Goal: Information Seeking & Learning: Learn about a topic

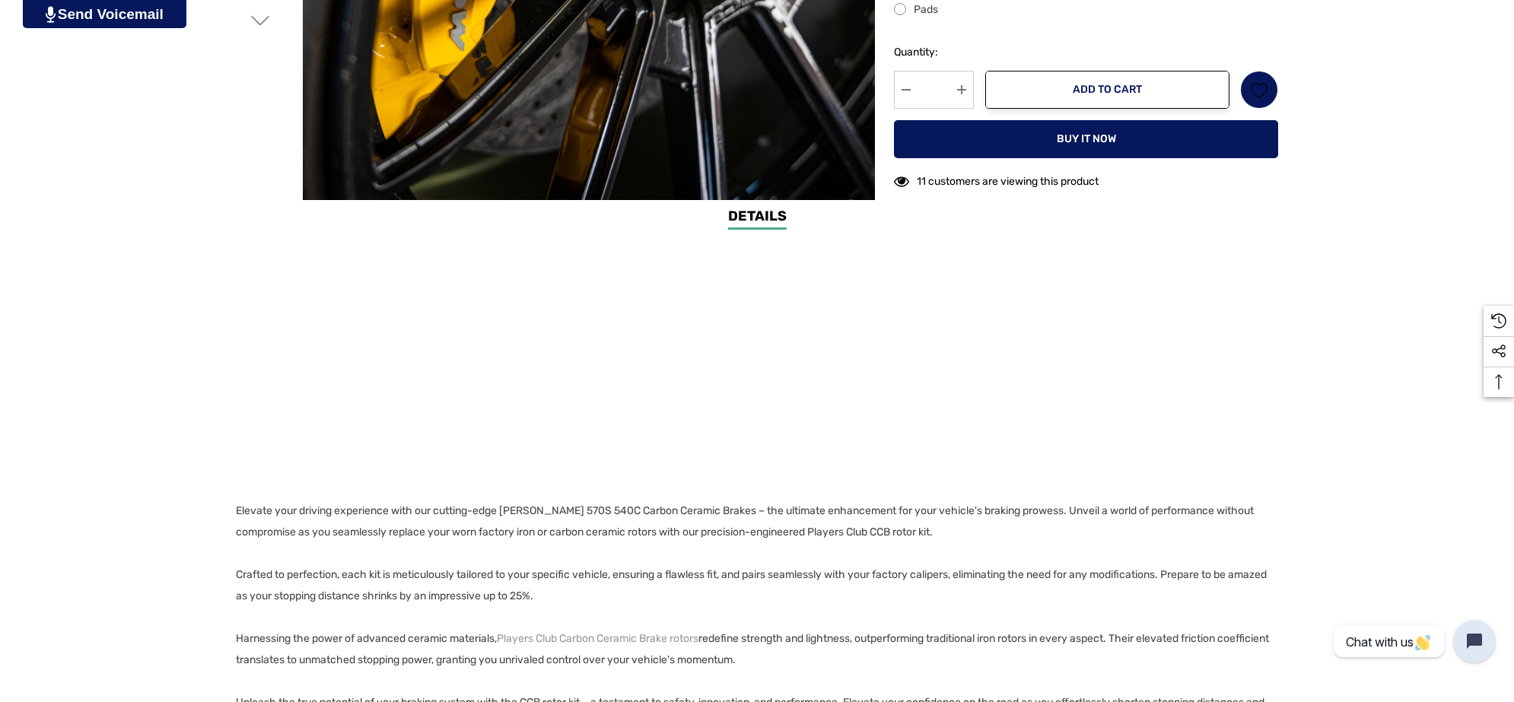
scroll to position [666, 0]
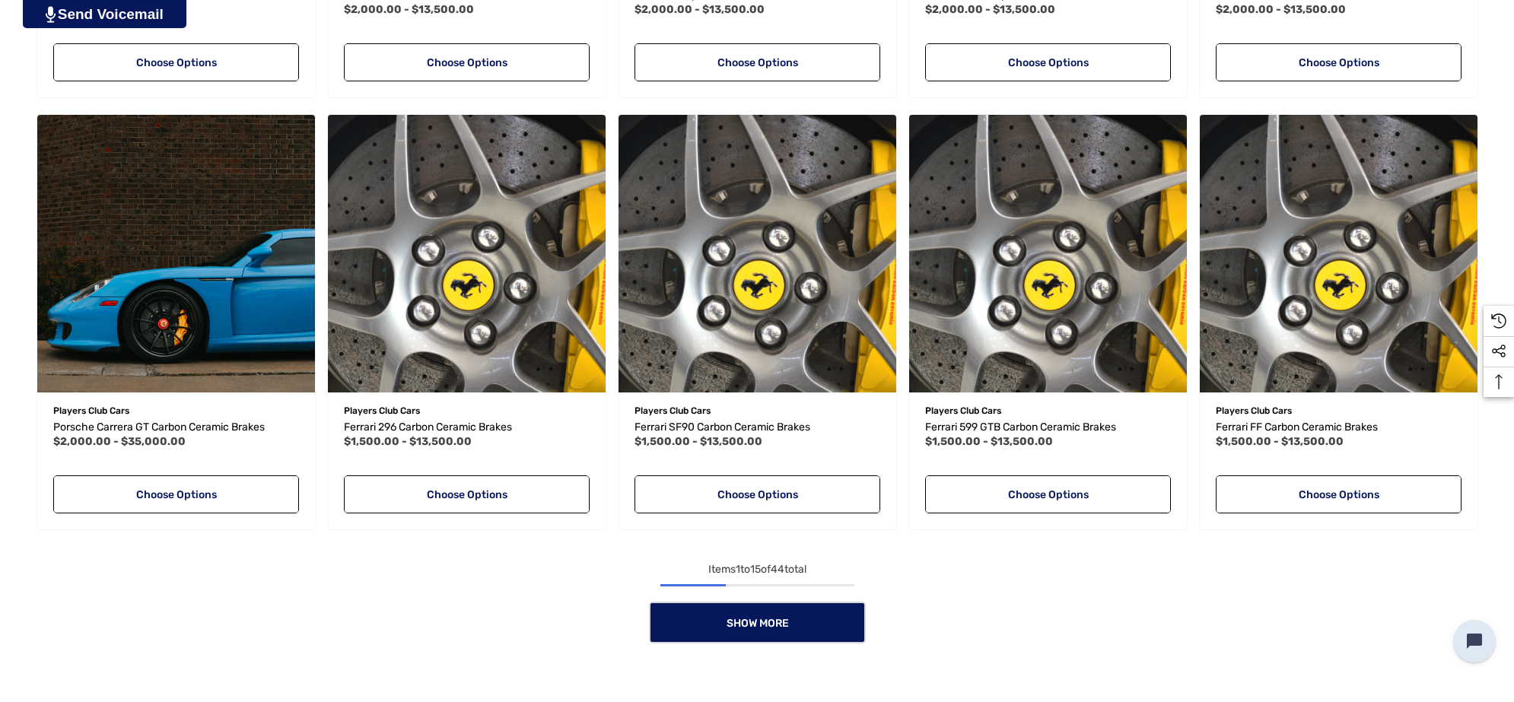
scroll to position [1698, 0]
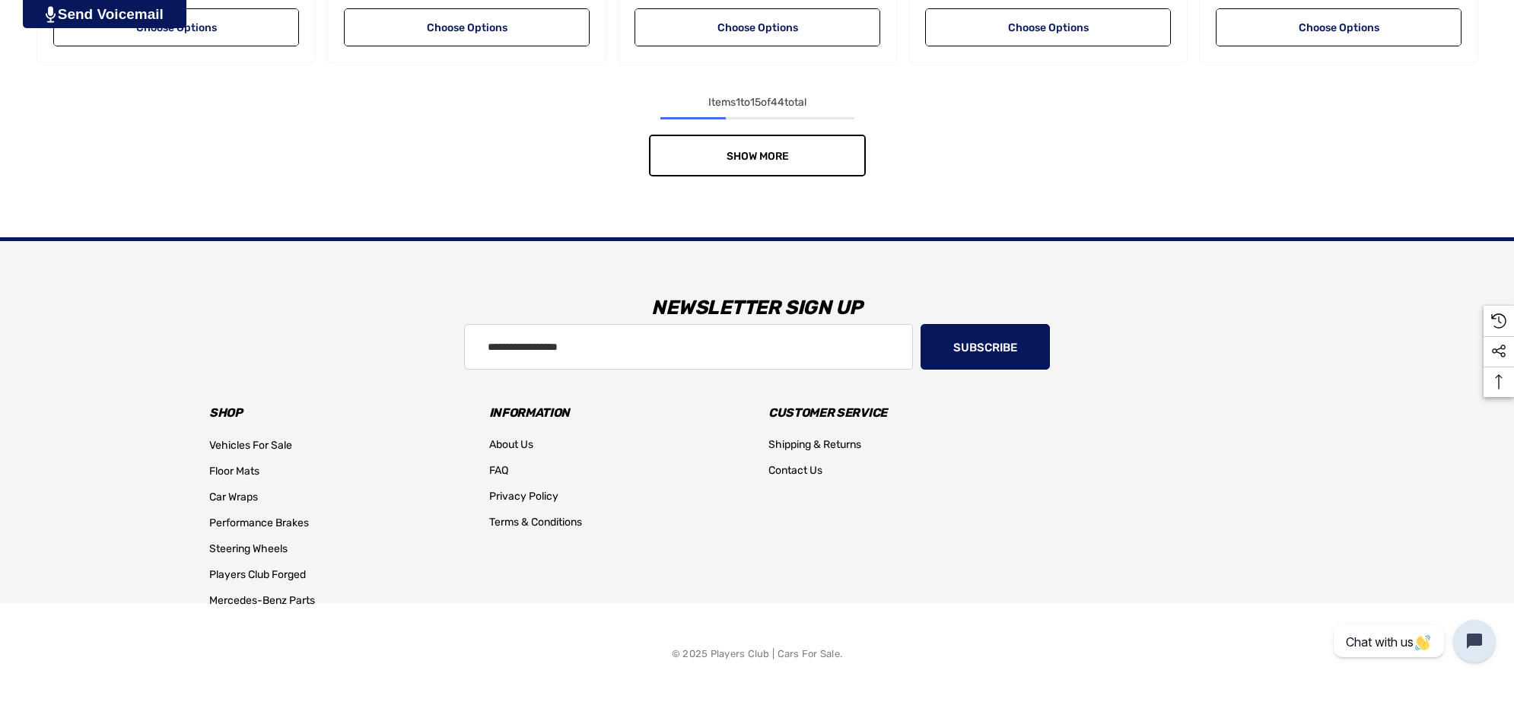
click at [777, 156] on span "Show More" at bounding box center [757, 156] width 62 height 13
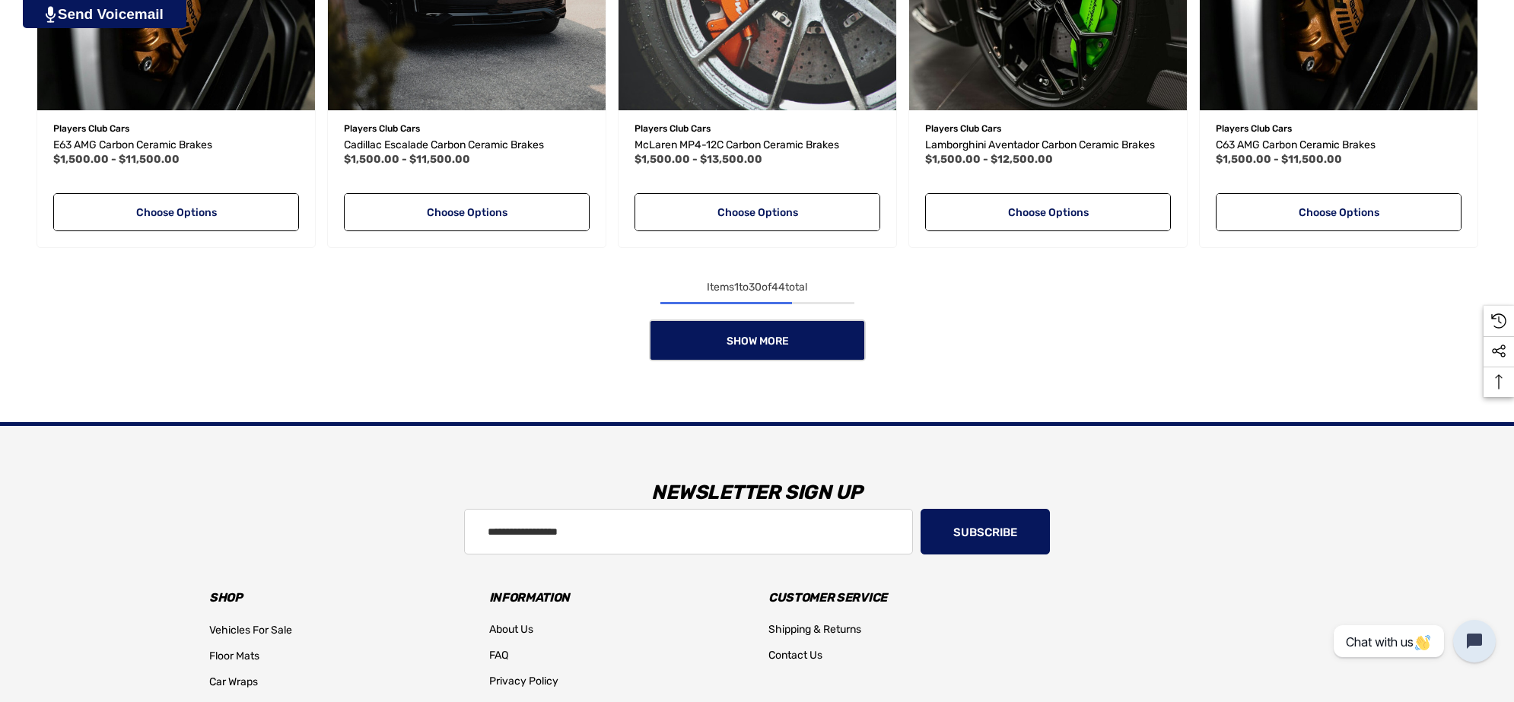
scroll to position [2839, 0]
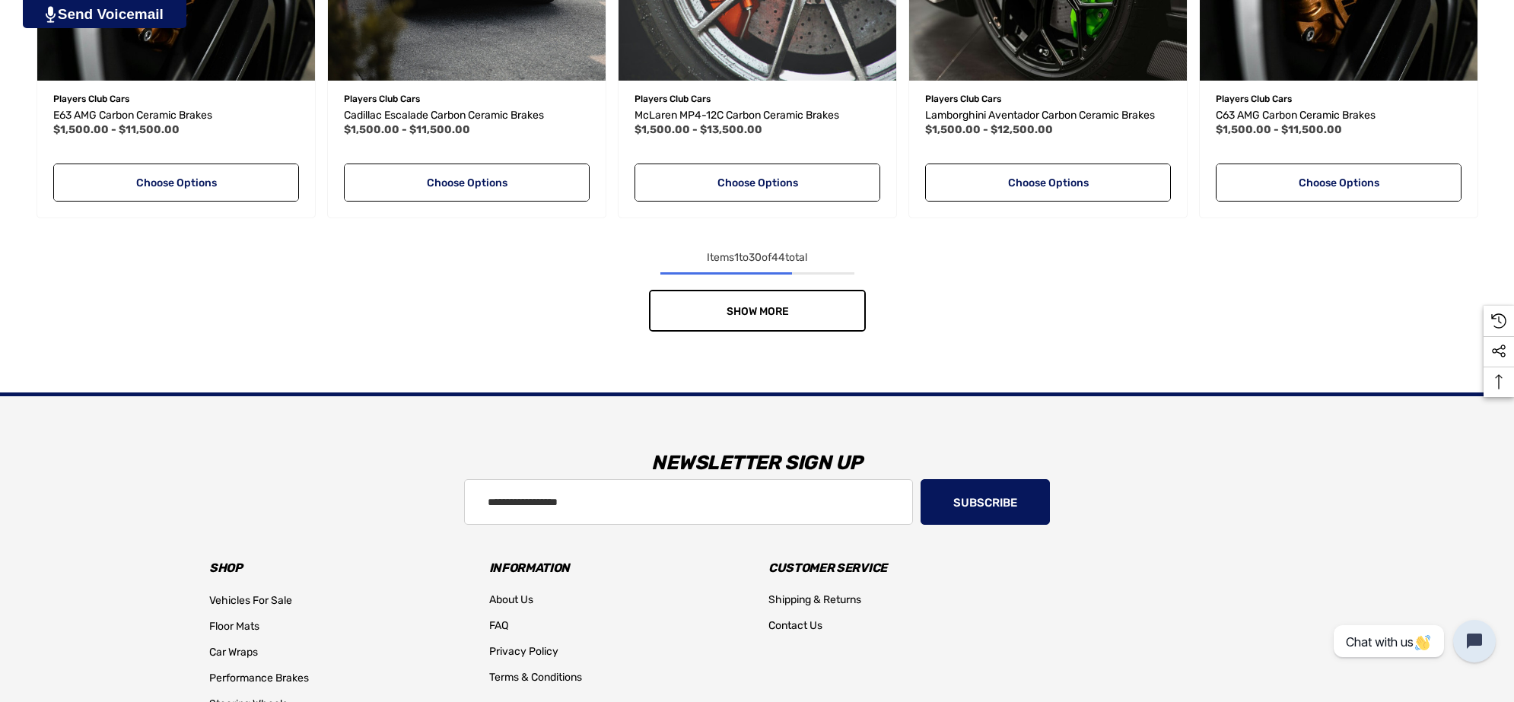
click at [743, 312] on span "Show More" at bounding box center [757, 311] width 62 height 13
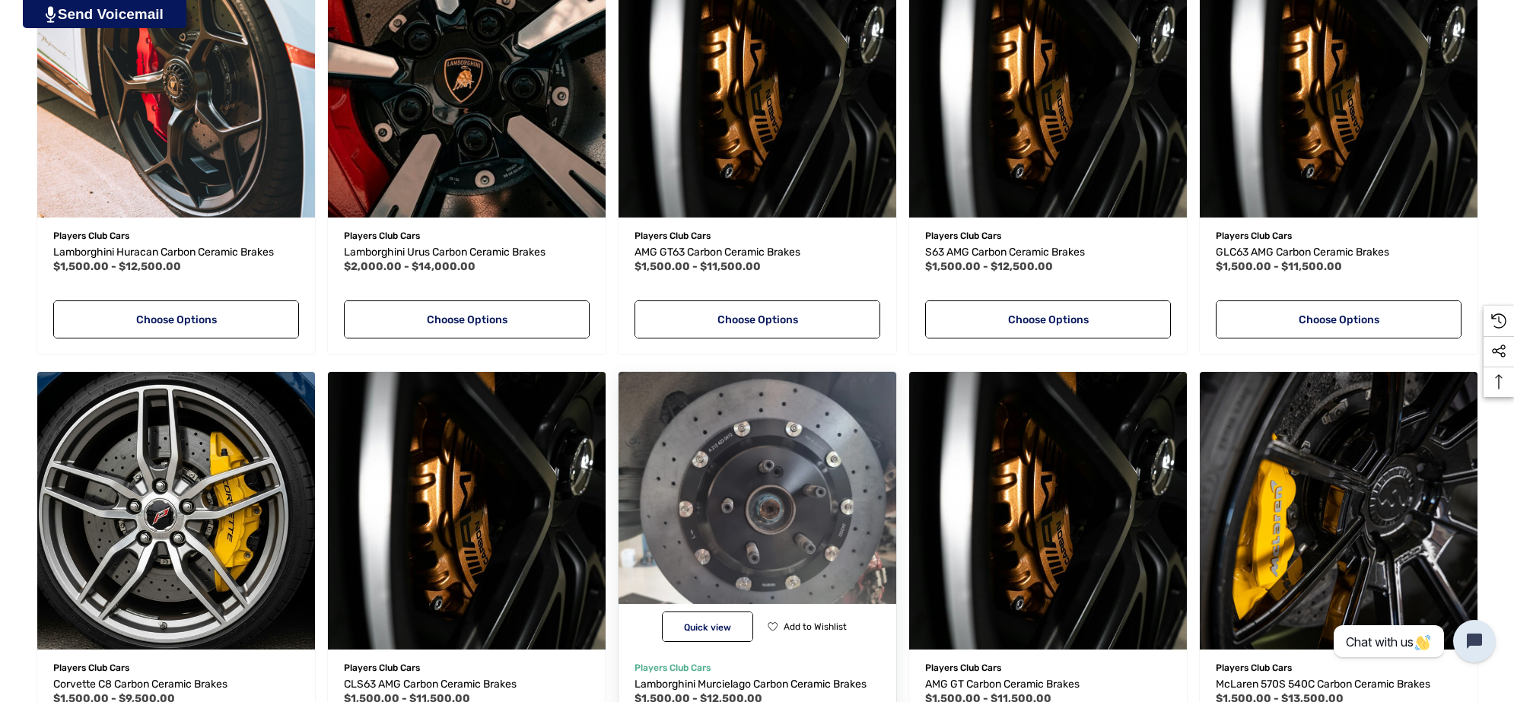
scroll to position [3219, 0]
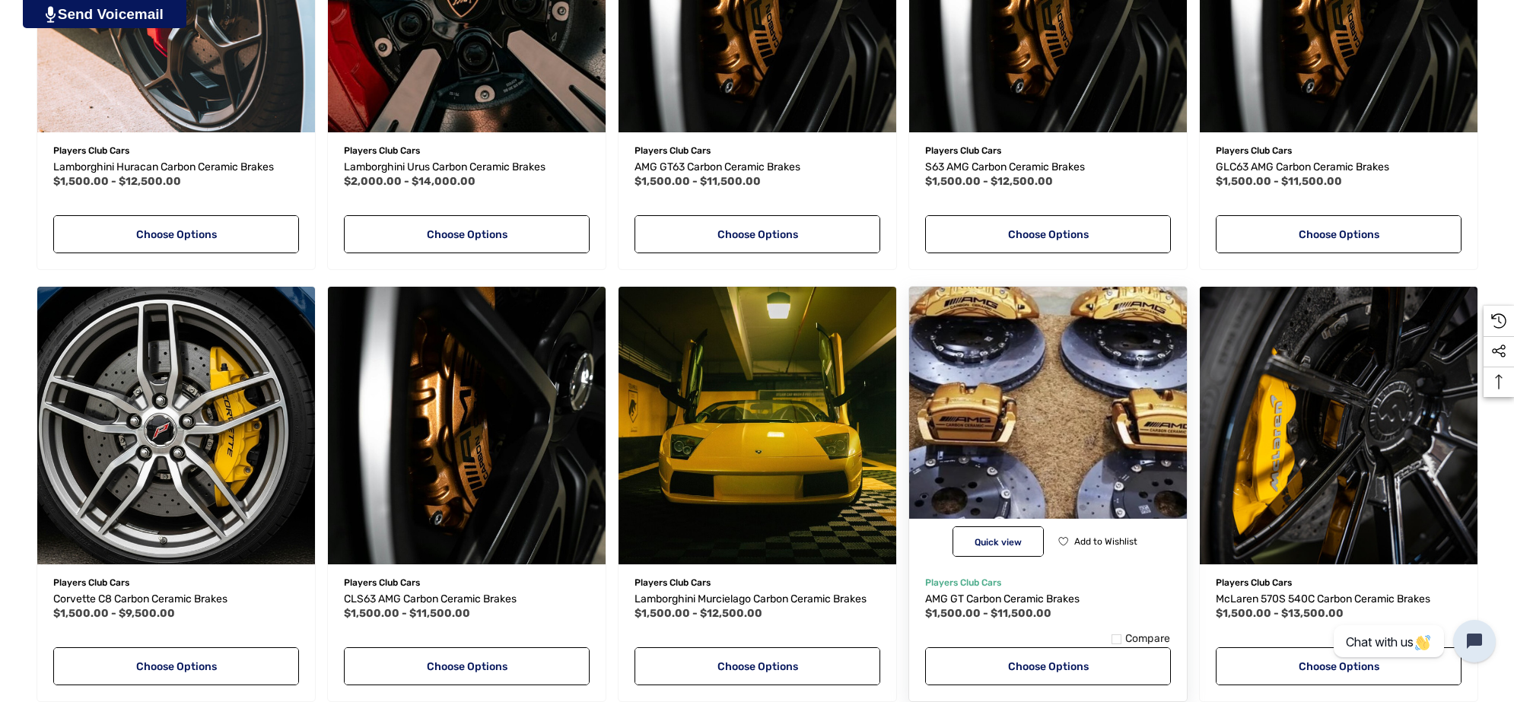
click at [1092, 397] on img "AMG GT Carbon Ceramic Brakes,Price range from $1,500.00 to $11,500.00\a" at bounding box center [1048, 425] width 306 height 306
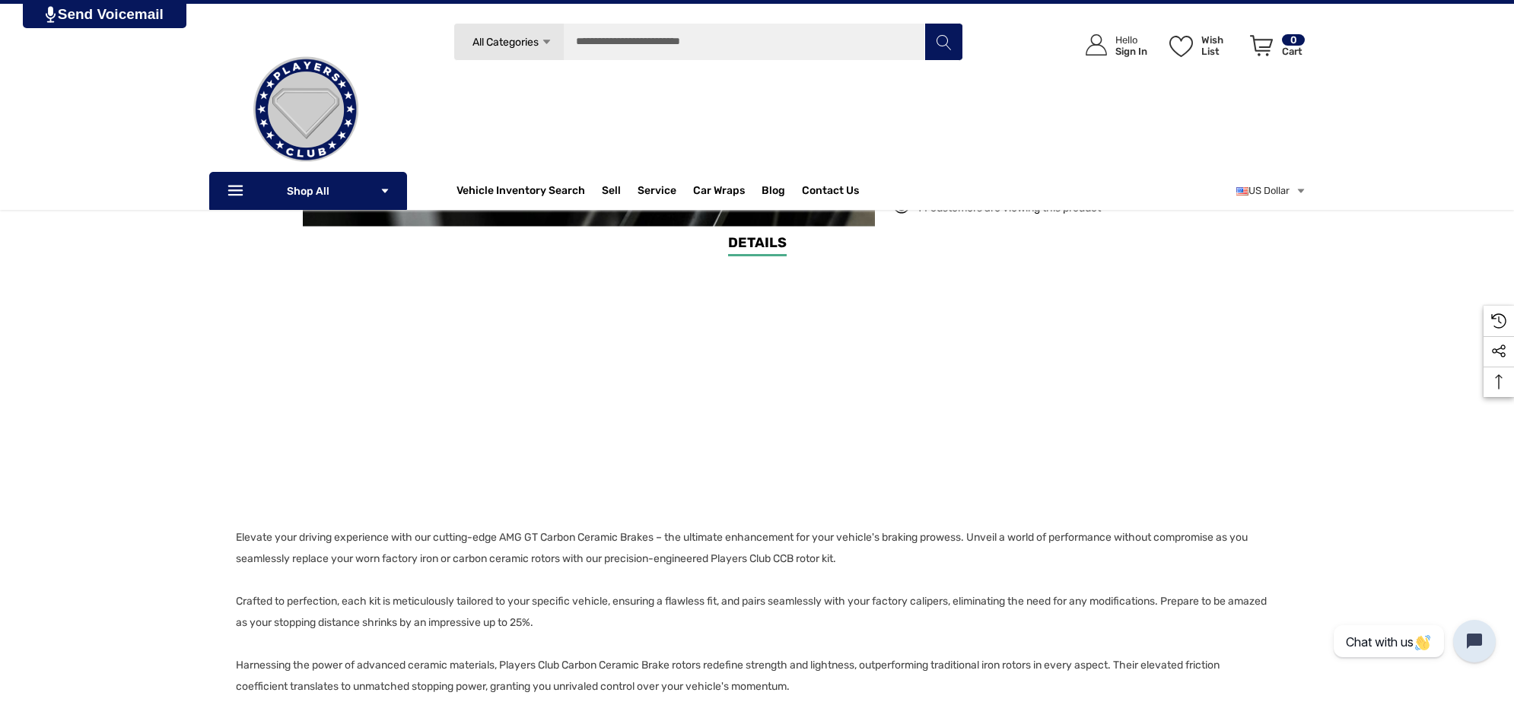
scroll to position [380, 0]
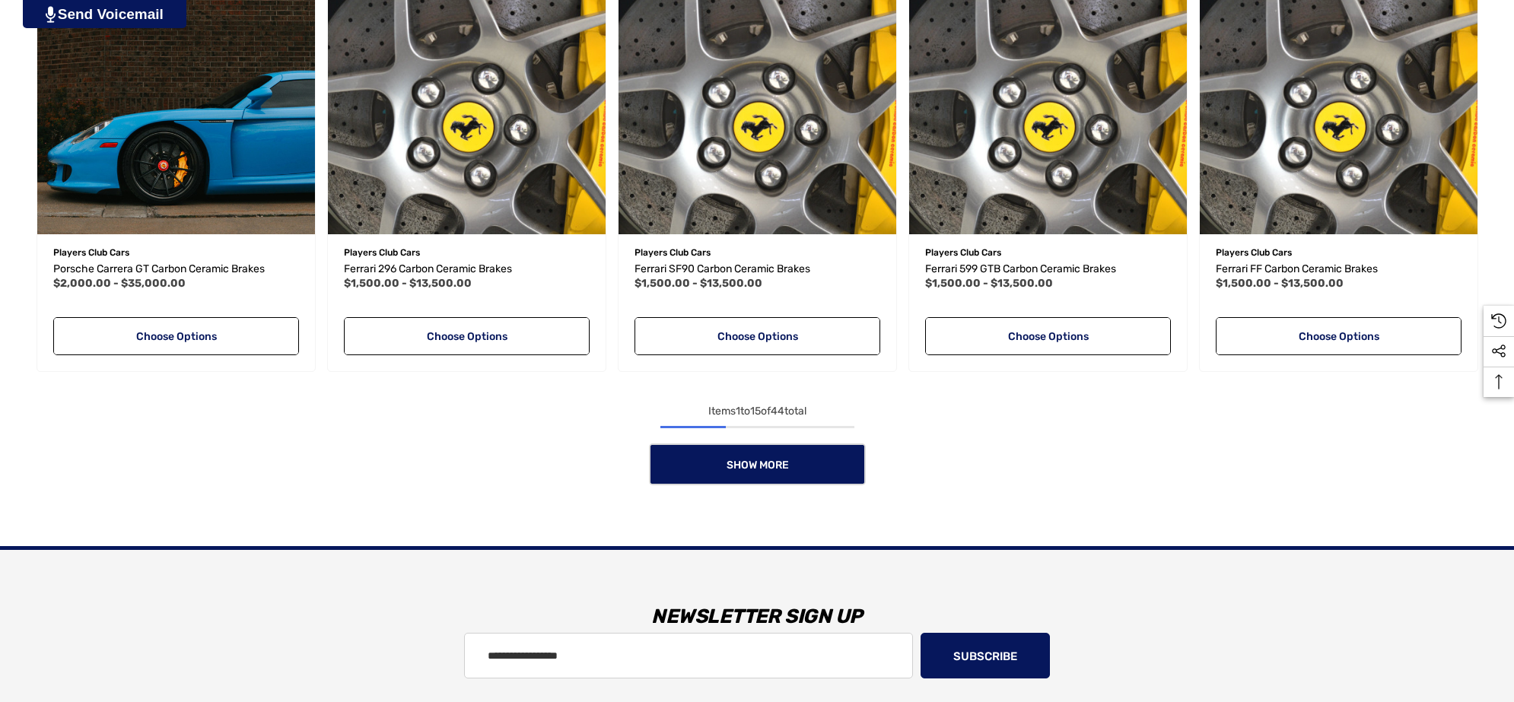
scroll to position [1521, 0]
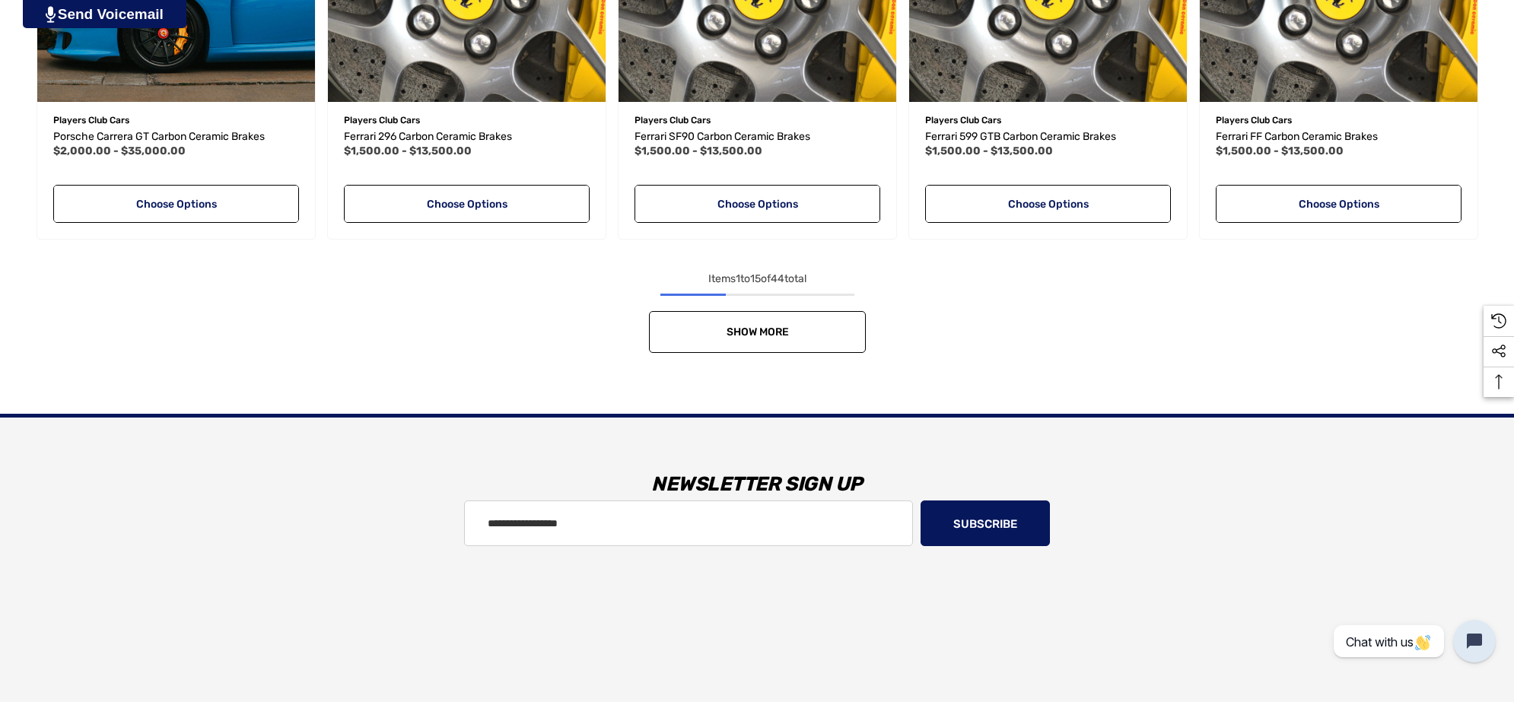
click at [782, 329] on span "Show More" at bounding box center [757, 332] width 62 height 13
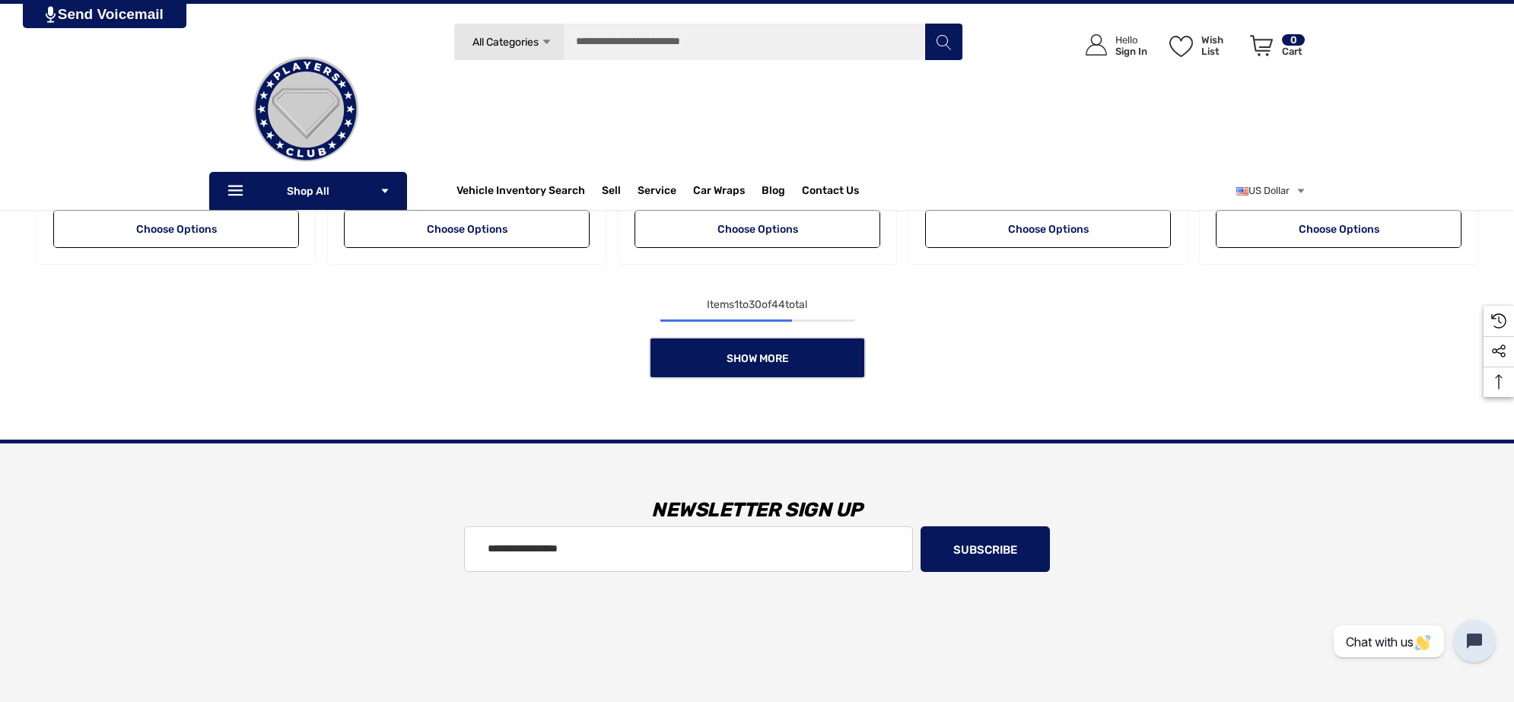
scroll to position [2758, 0]
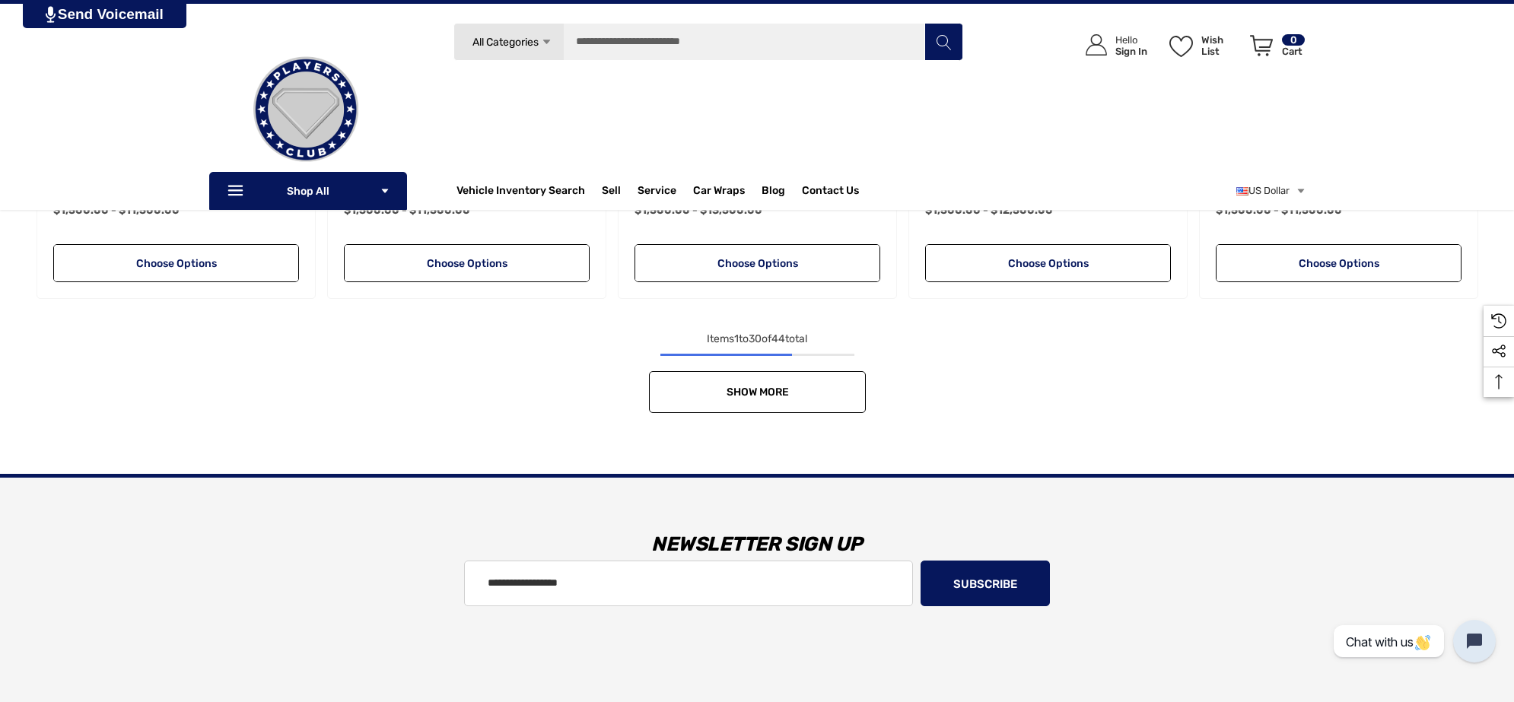
click at [678, 392] on link "Show More" at bounding box center [757, 392] width 217 height 42
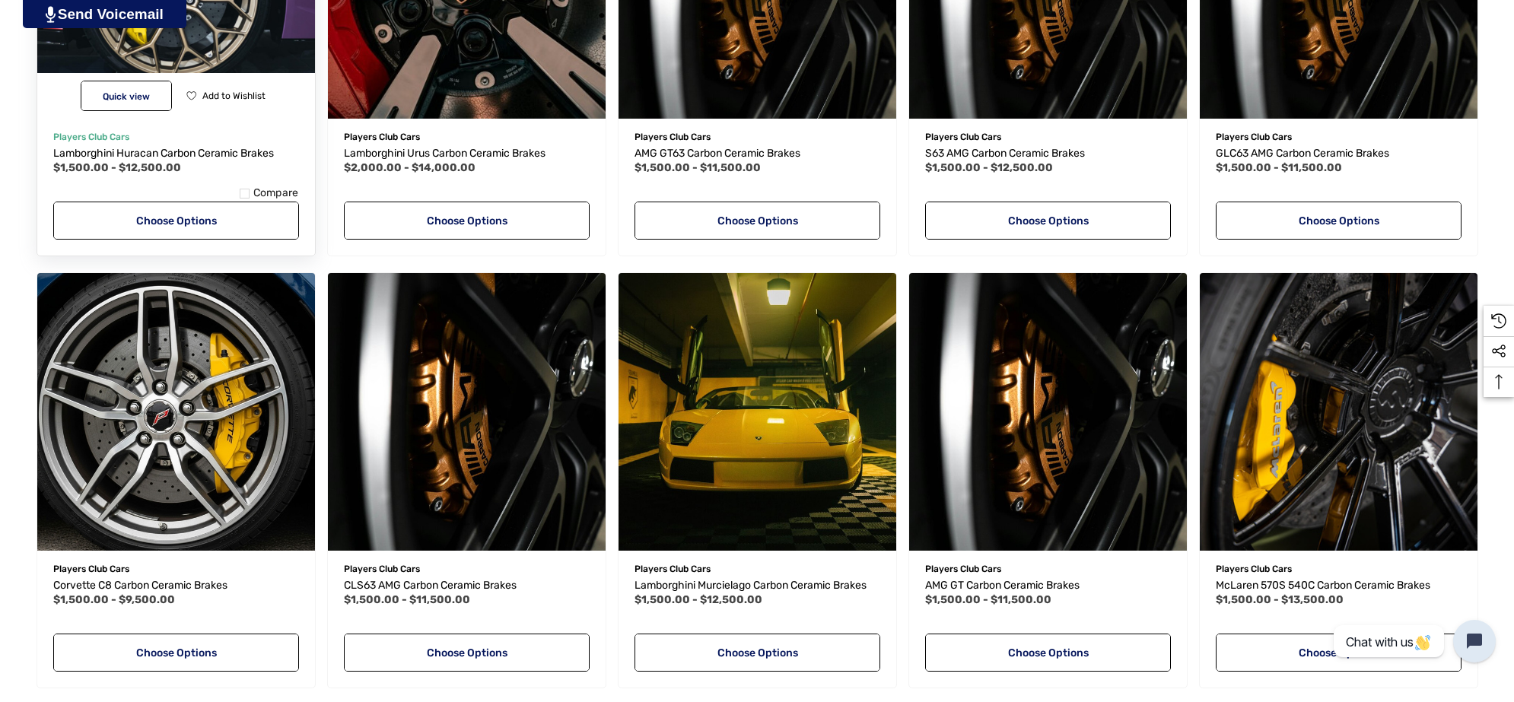
scroll to position [3613, 0]
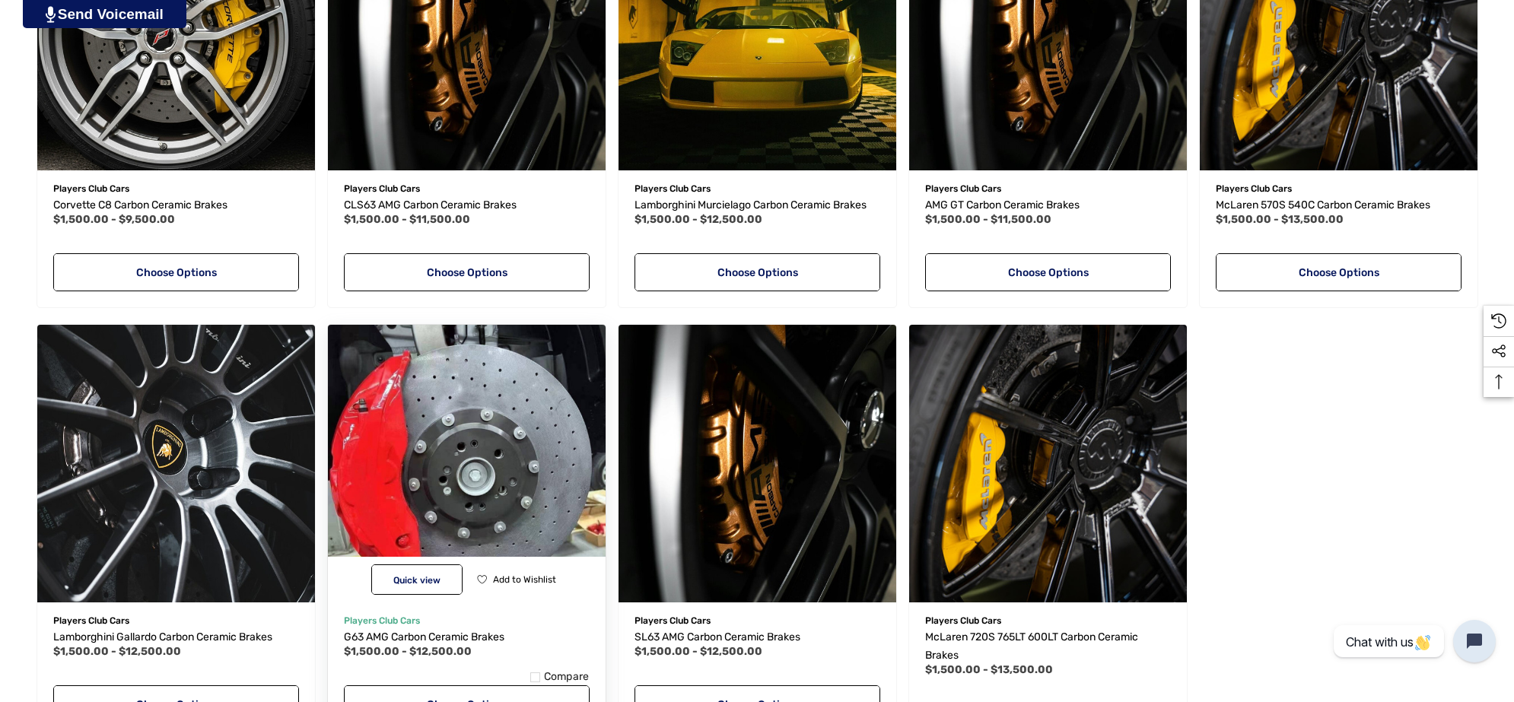
click at [440, 378] on img "G63 AMG Carbon Ceramic Brakes,Price range from $1,500.00 to $12,500.00\a" at bounding box center [466, 463] width 306 height 306
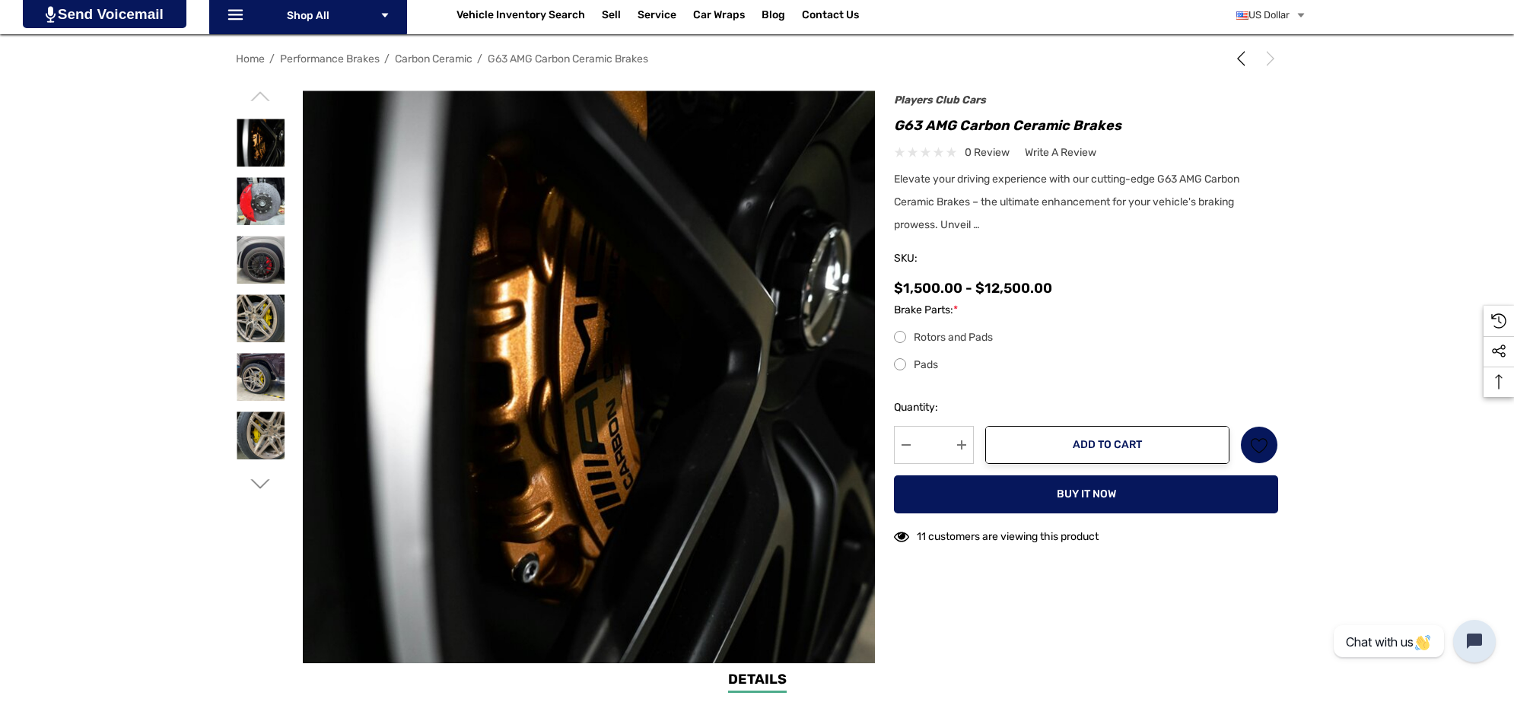
scroll to position [285, 0]
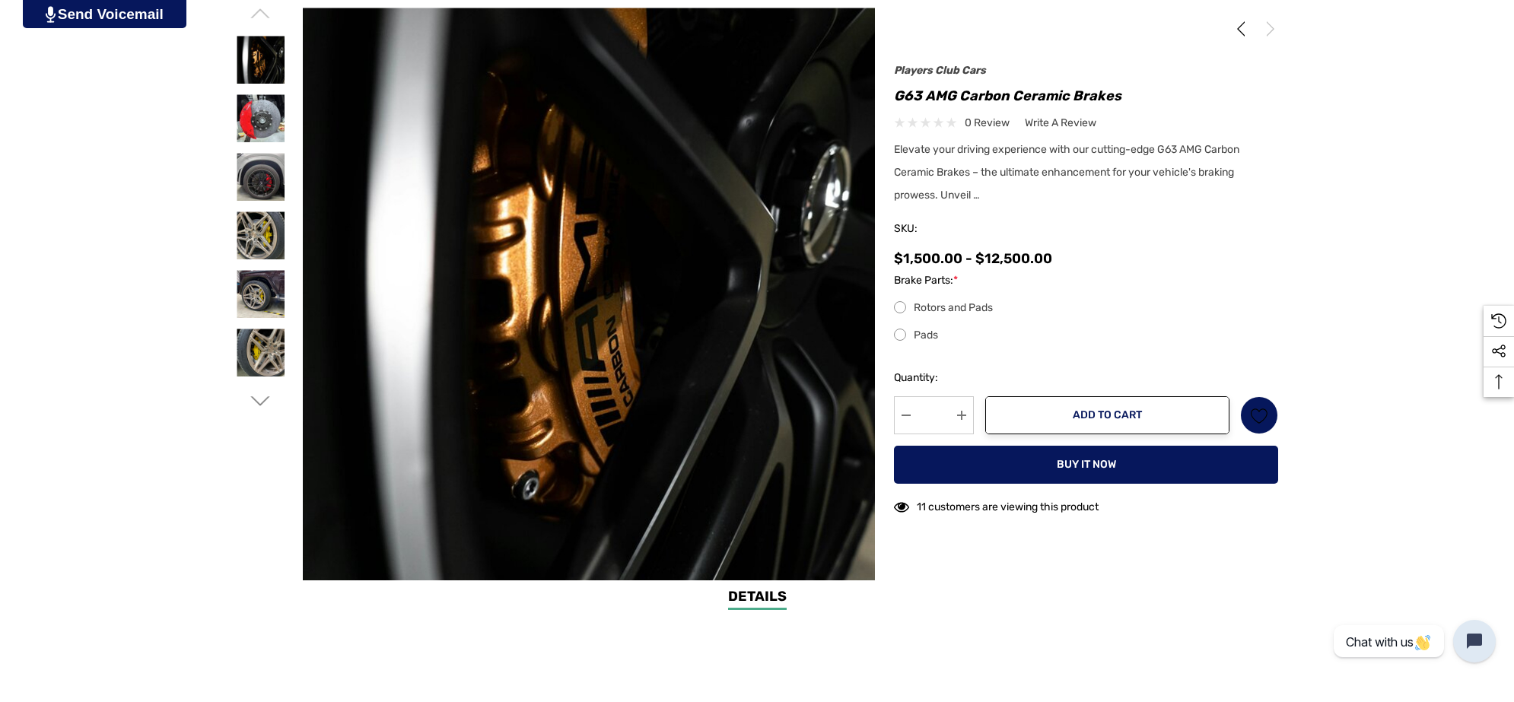
click at [261, 403] on icon "Go to slide 2 of 4" at bounding box center [260, 401] width 19 height 19
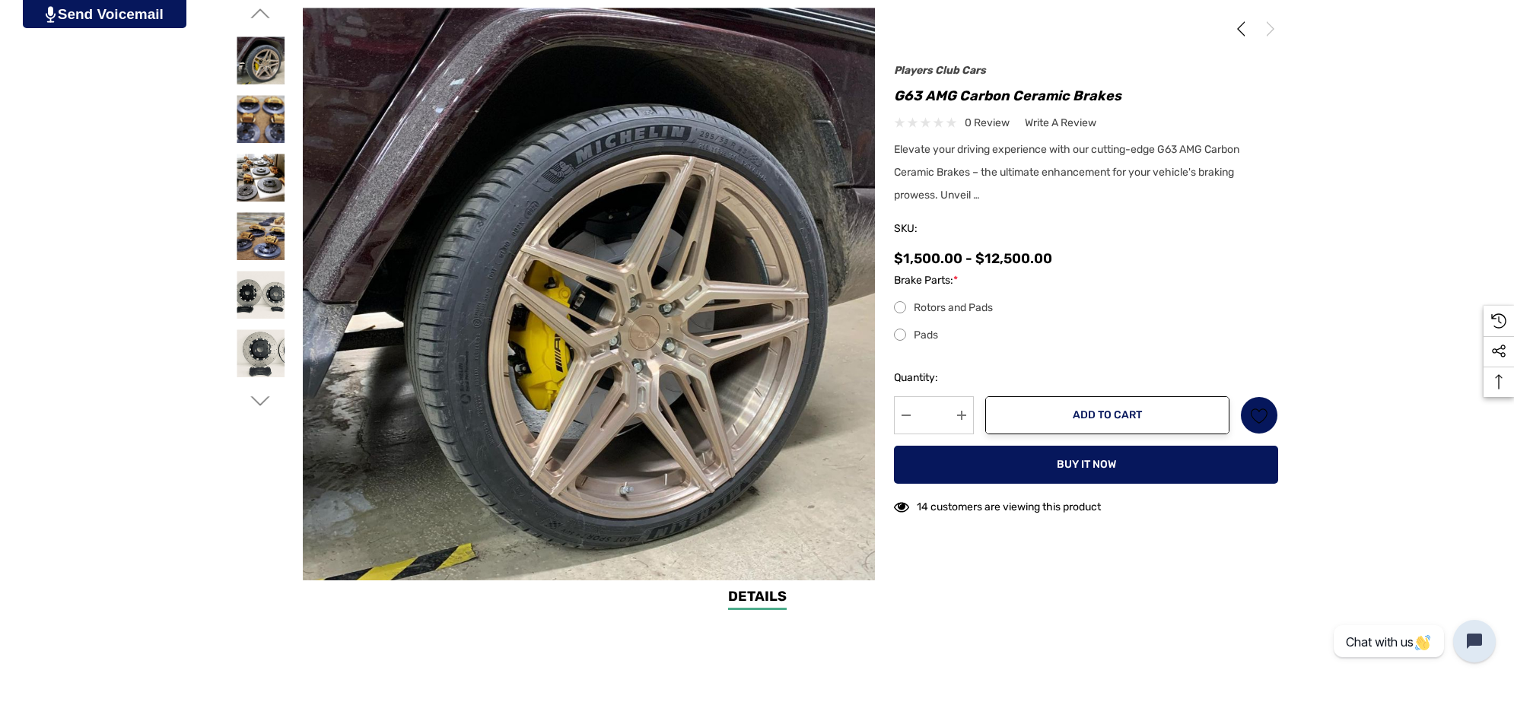
click at [261, 16] on icon "Go to slide 1 of 4" at bounding box center [260, 13] width 19 height 19
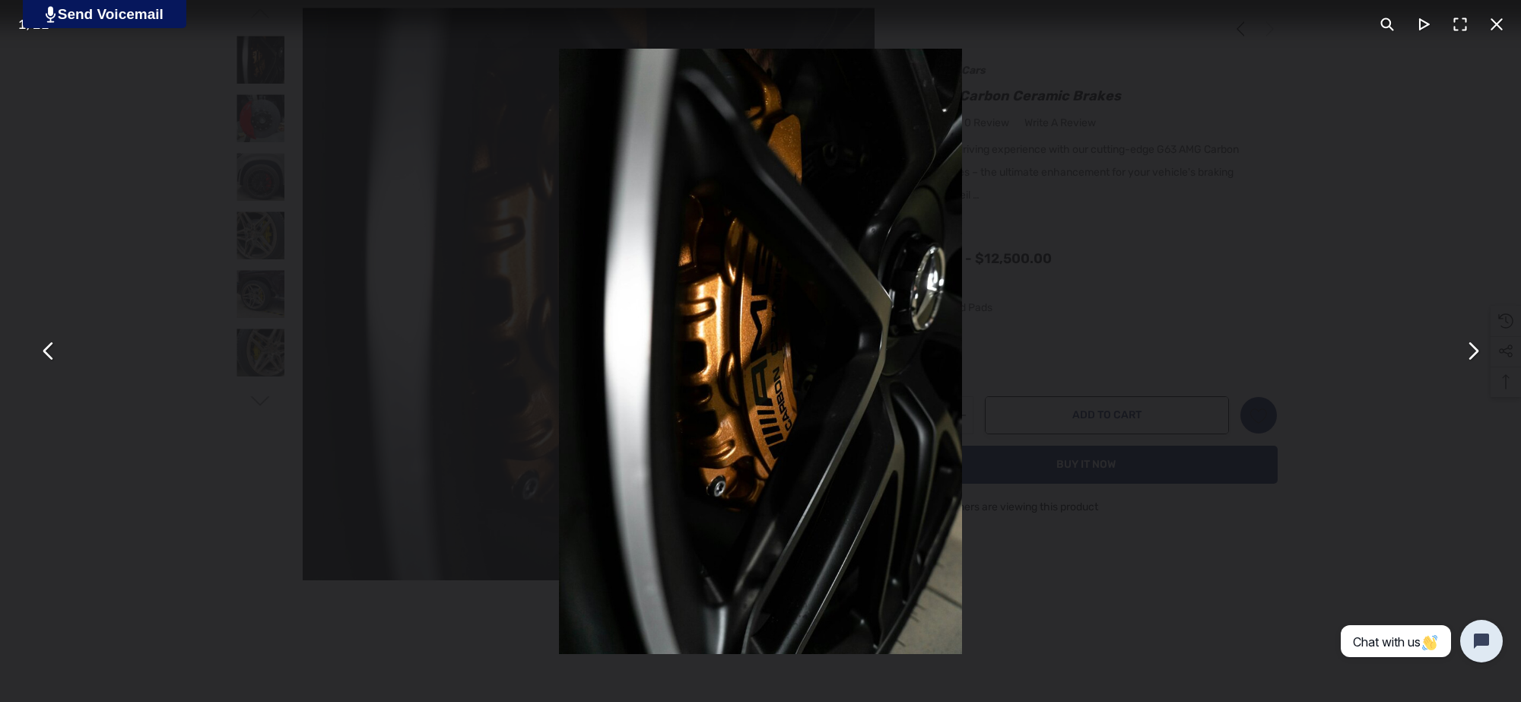
click at [1470, 354] on button "You can close this modal content with the ESC key" at bounding box center [1473, 351] width 37 height 37
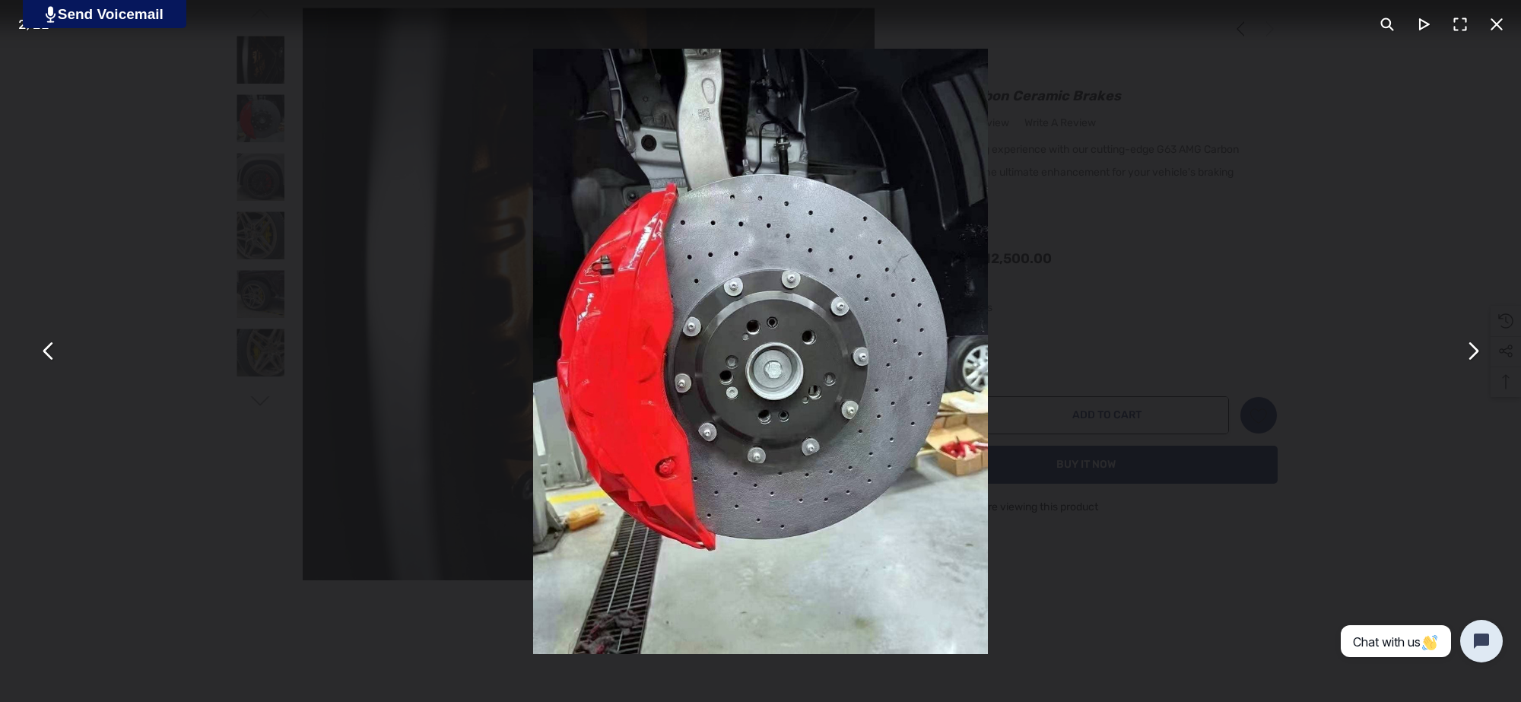
click at [209, 481] on div "You can close this modal content with the ESC key" at bounding box center [760, 351] width 1521 height 702
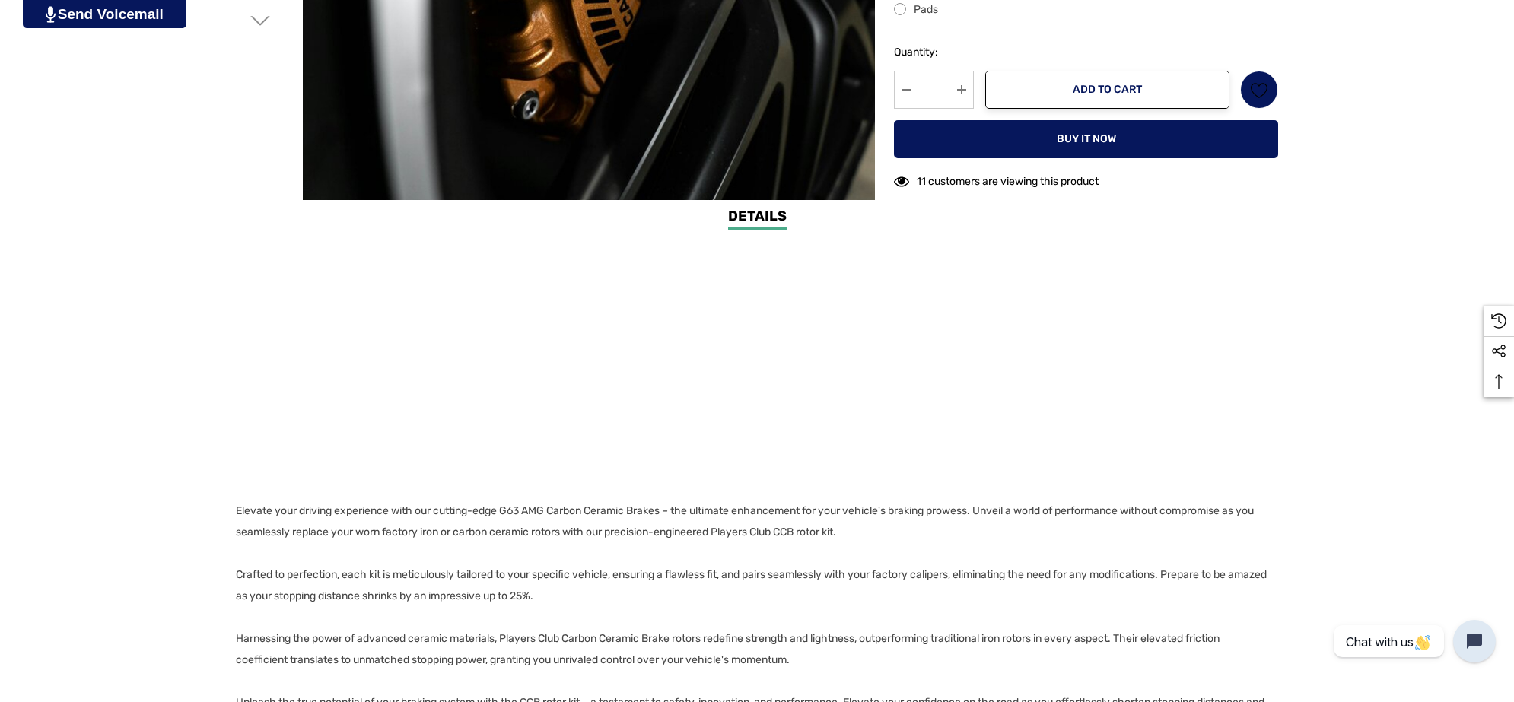
scroll to position [1046, 0]
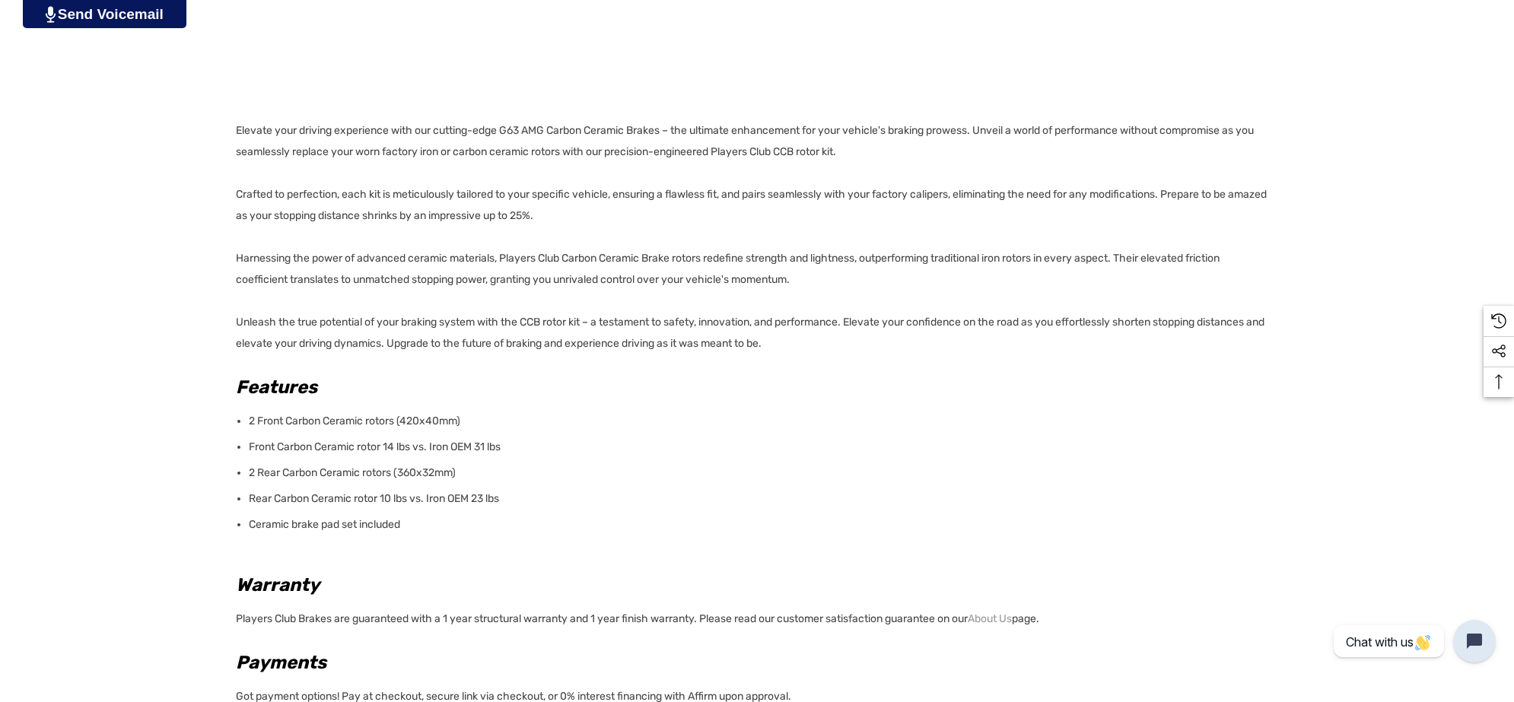
click at [412, 523] on p "Ceramic brake pad set included" at bounding box center [759, 524] width 1020 height 21
click at [237, 134] on p "Elevate your driving experience with our cutting-edge G63 AMG Carbon Ceramic Br…" at bounding box center [752, 237] width 1033 height 234
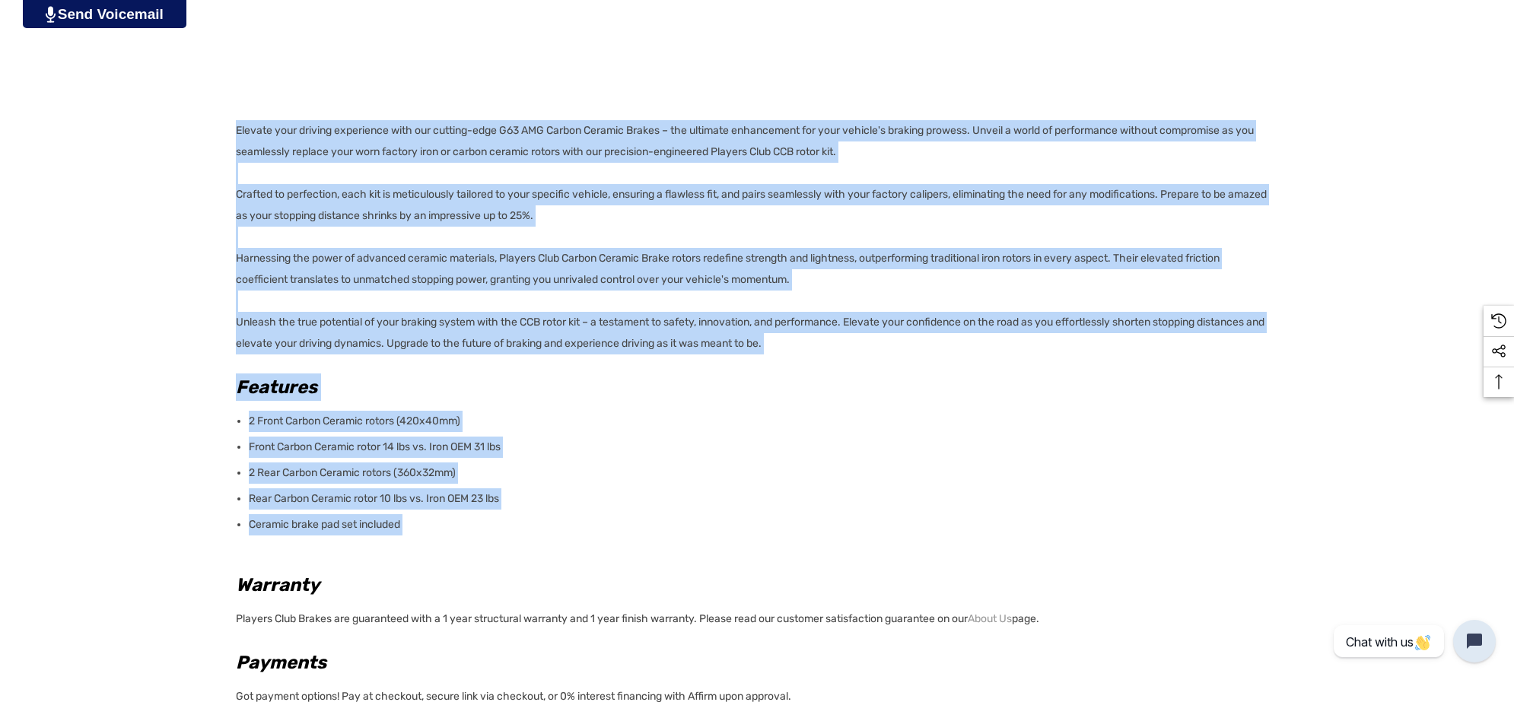
click at [237, 134] on p "Elevate your driving experience with our cutting-edge G63 AMG Carbon Ceramic Br…" at bounding box center [752, 237] width 1033 height 234
copy div "Elevate your driving experience with our cutting-edge G63 AMG Carbon Ceramic Br…"
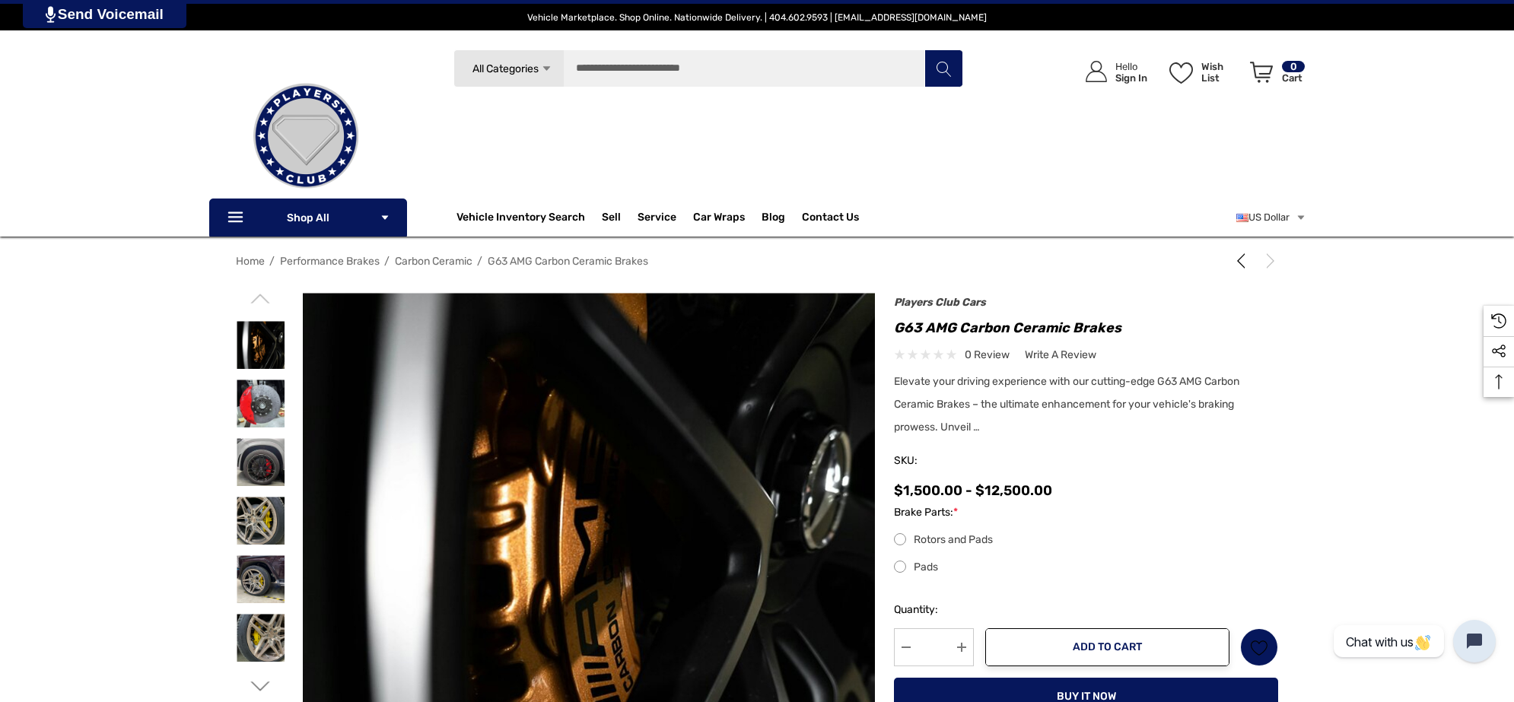
scroll to position [285, 0]
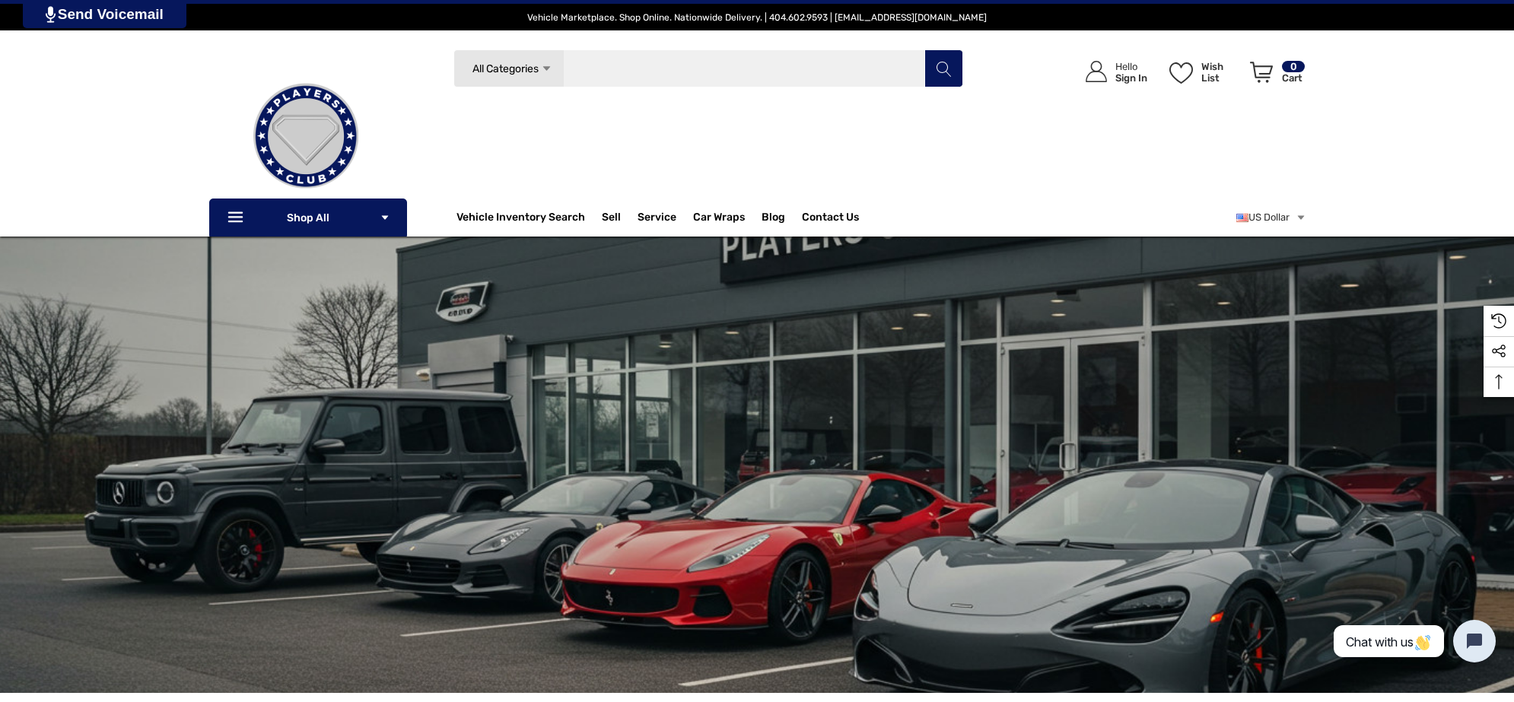
click at [693, 58] on input "Search" at bounding box center [708, 68] width 510 height 38
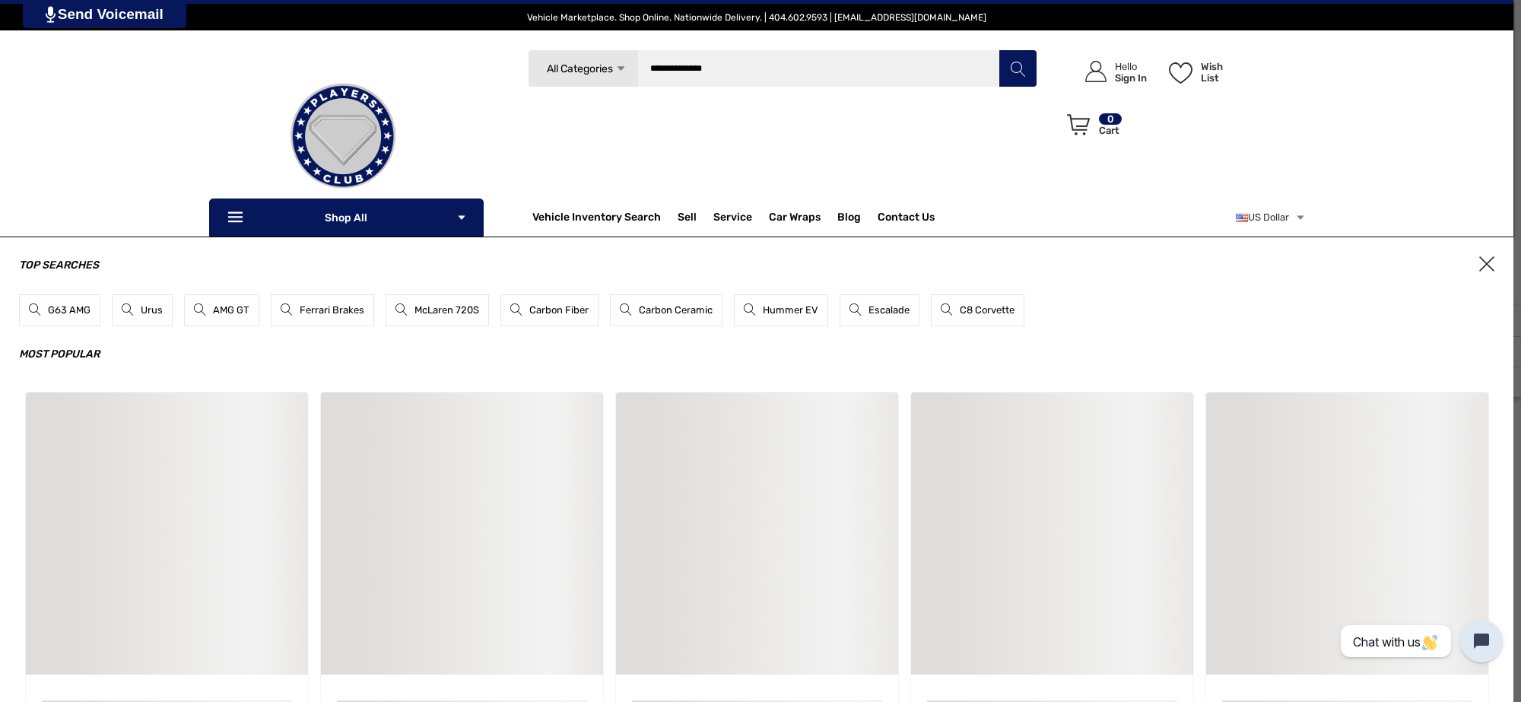
type input "**********"
click at [999, 49] on button "Search" at bounding box center [1018, 68] width 38 height 38
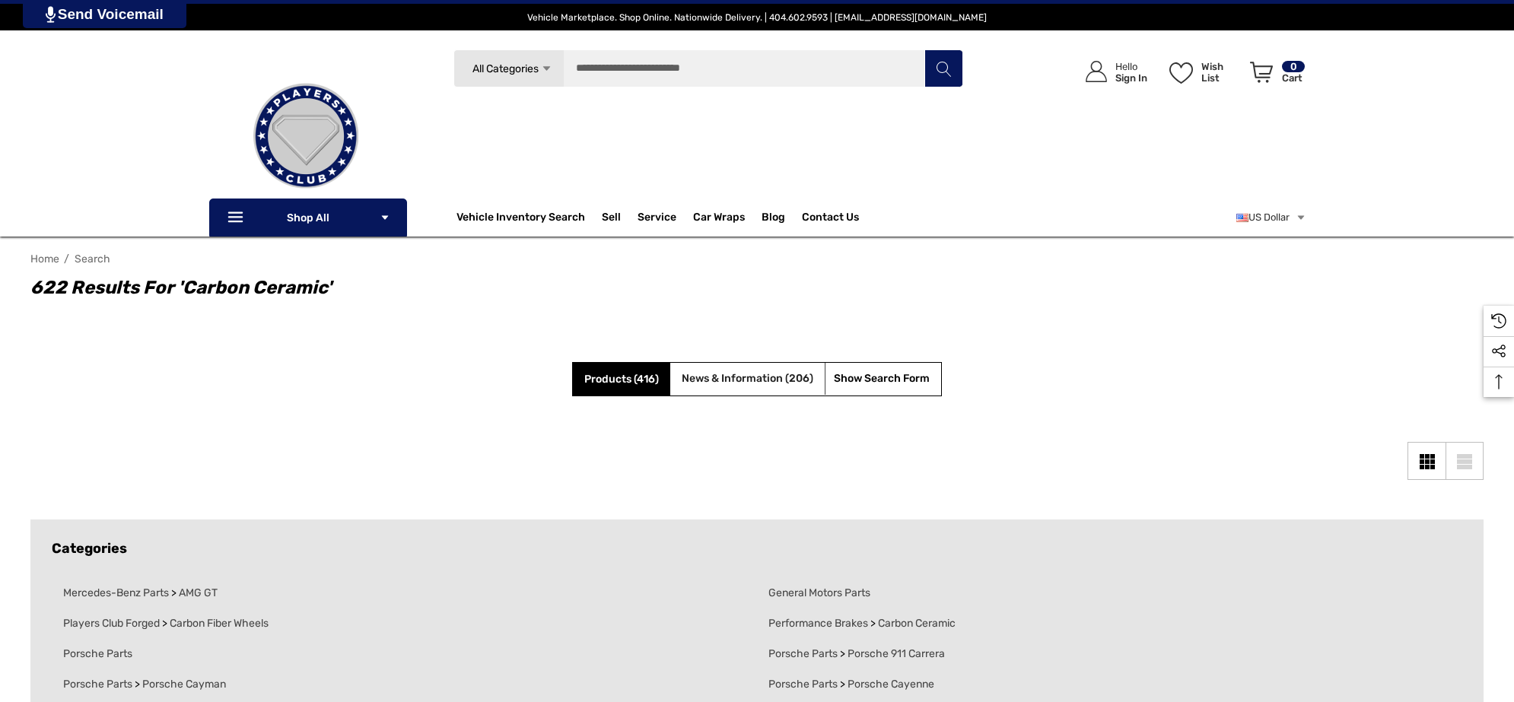
click at [765, 381] on span "News & Information (206)" at bounding box center [748, 378] width 132 height 13
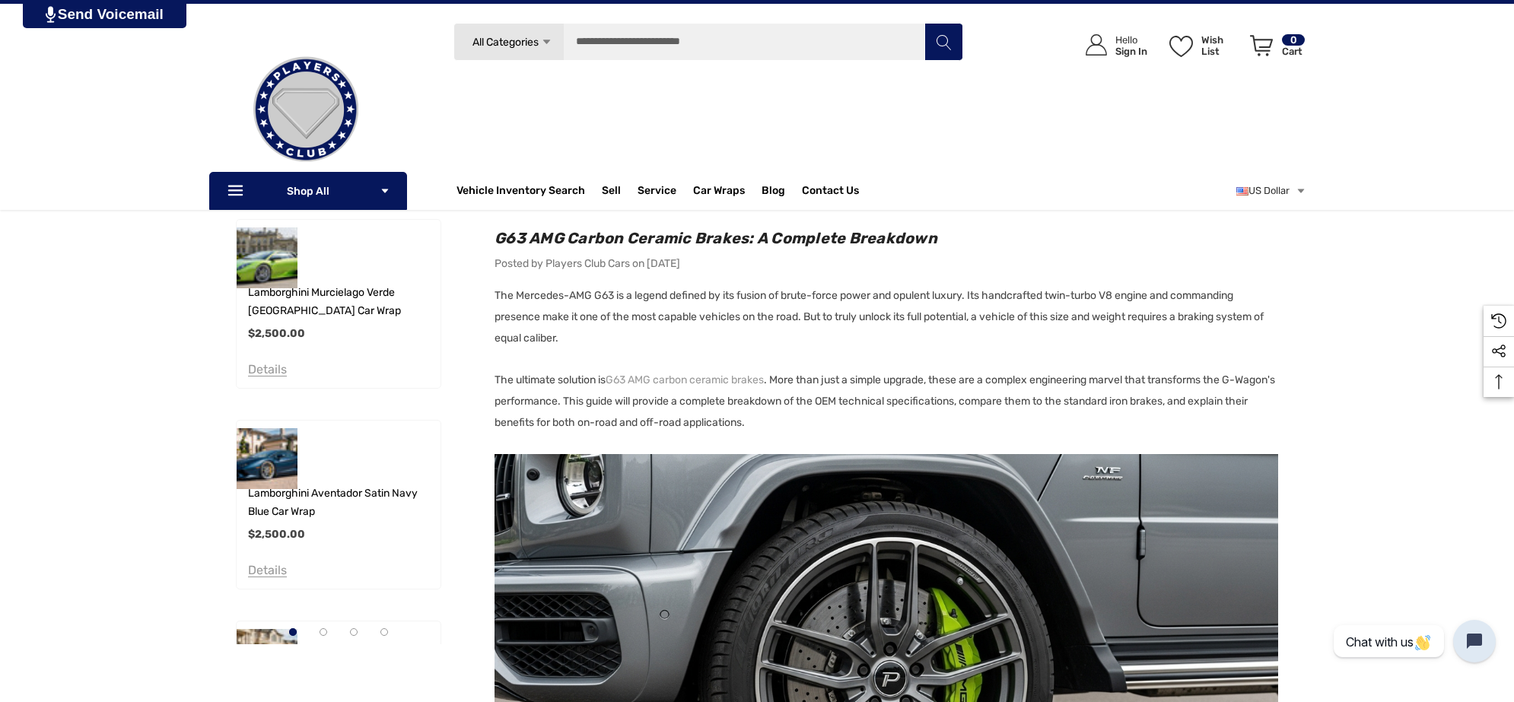
scroll to position [190, 0]
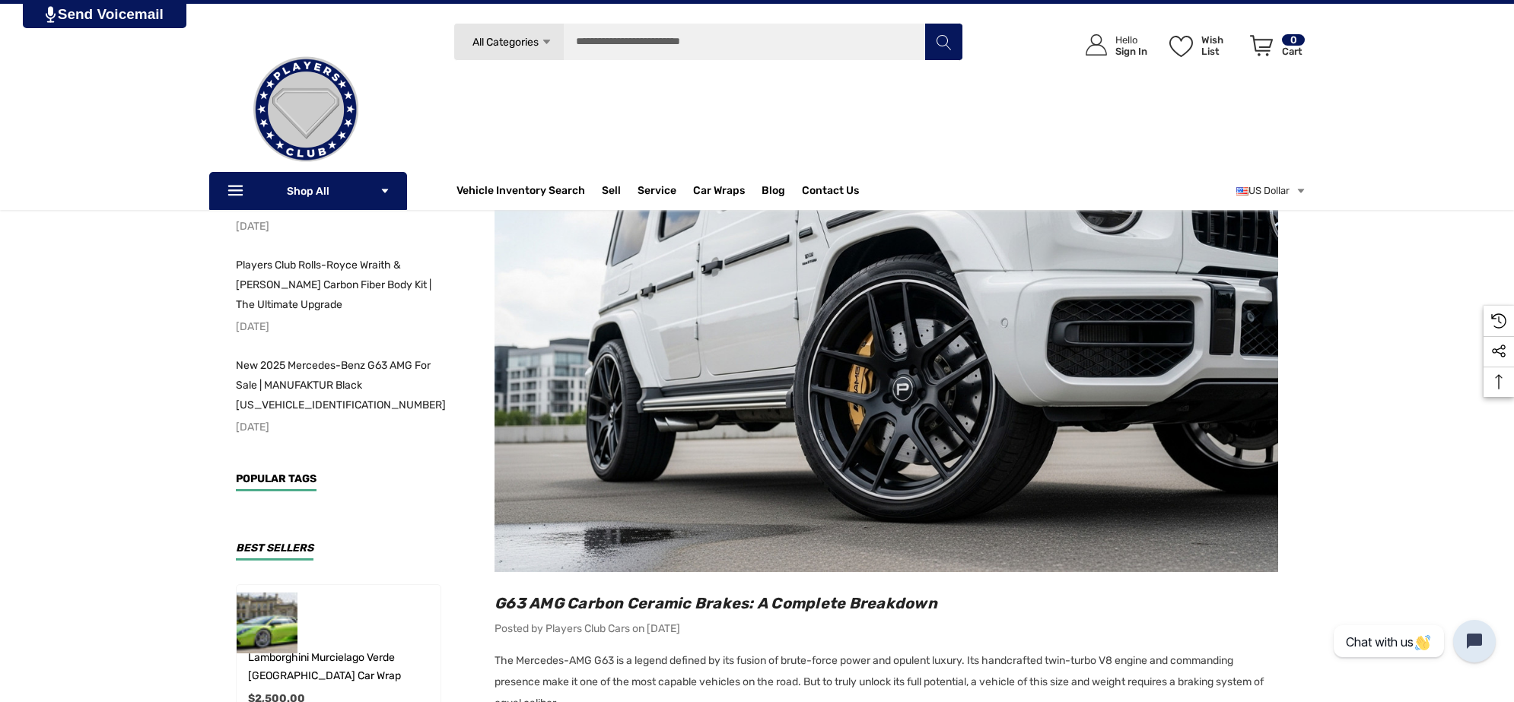
click at [868, 227] on img at bounding box center [886, 359] width 784 height 428
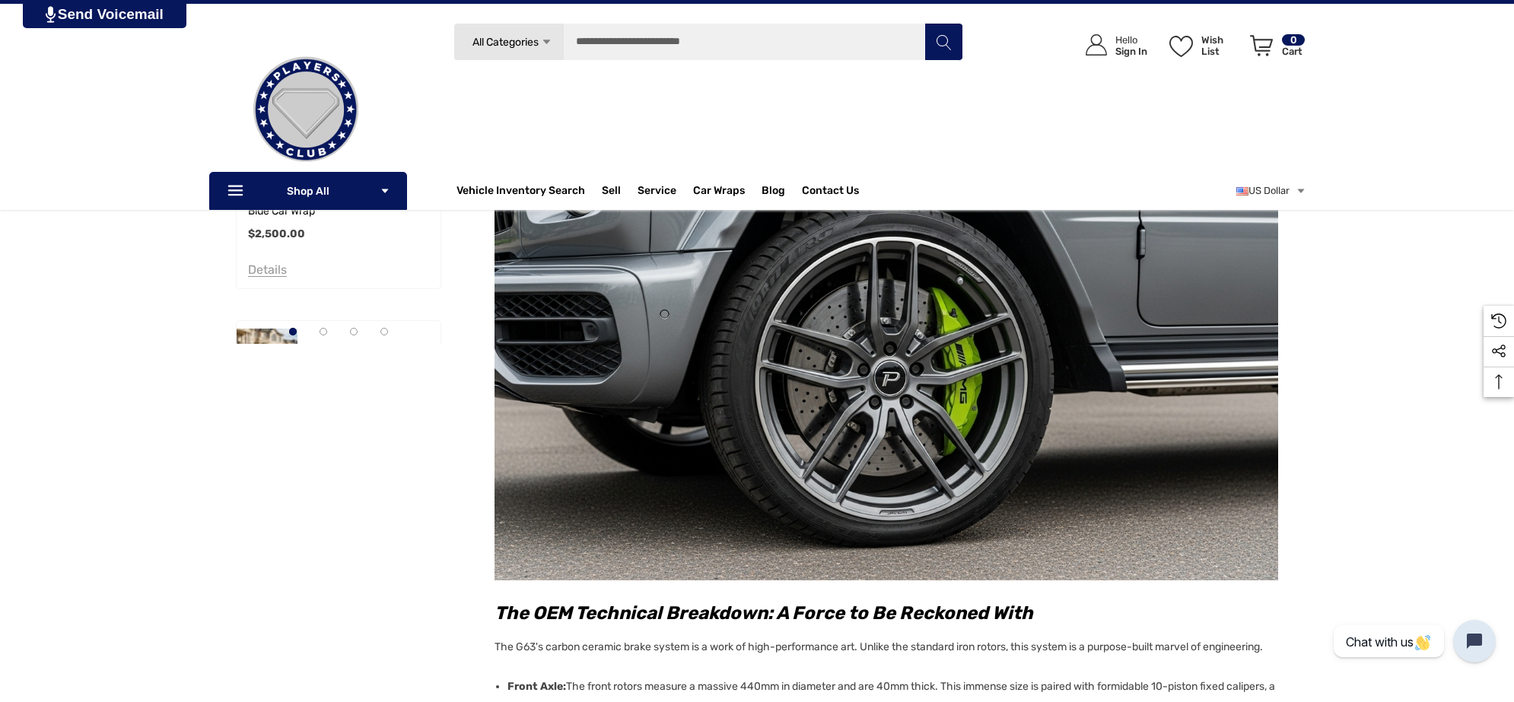
scroll to position [761, 0]
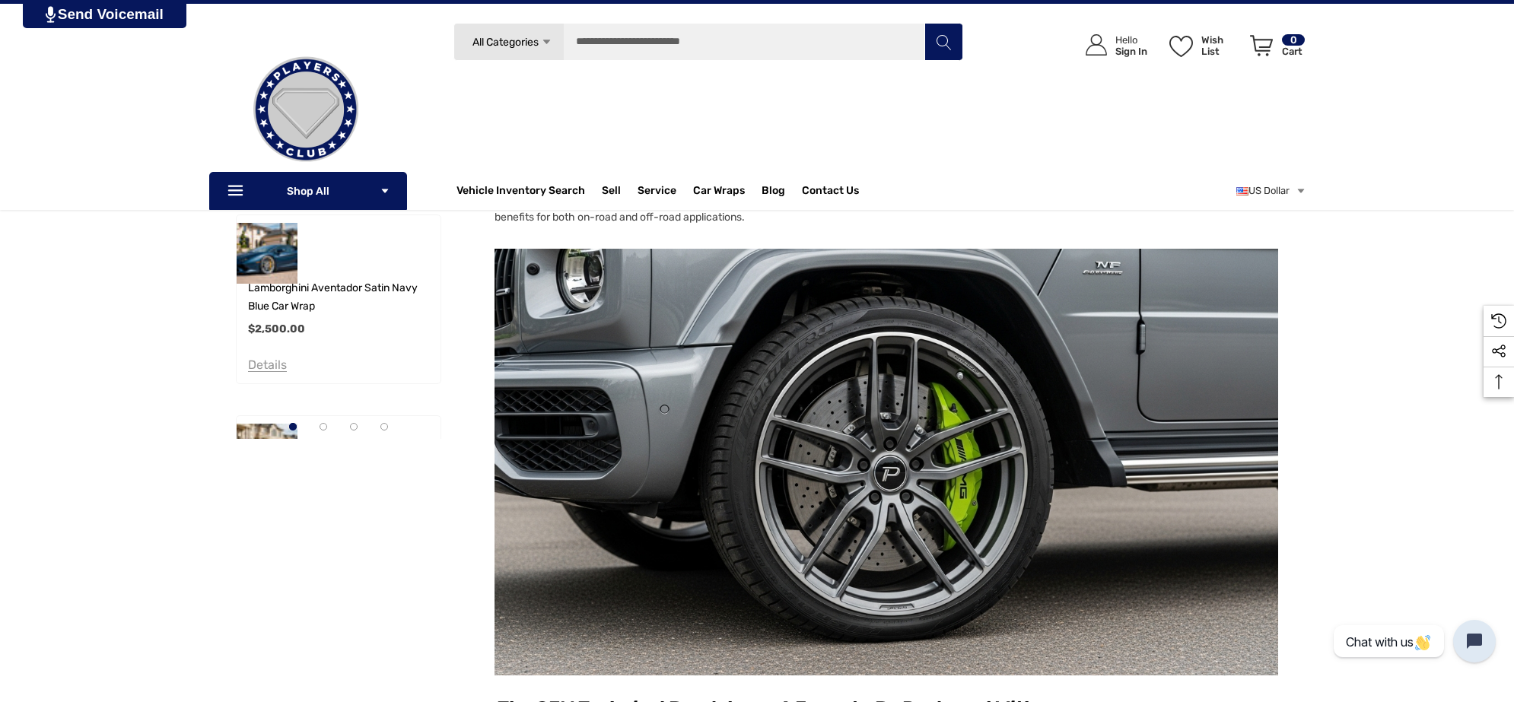
drag, startPoint x: 701, startPoint y: 487, endPoint x: 747, endPoint y: 342, distance: 151.8
click at [747, 342] on img at bounding box center [886, 463] width 784 height 428
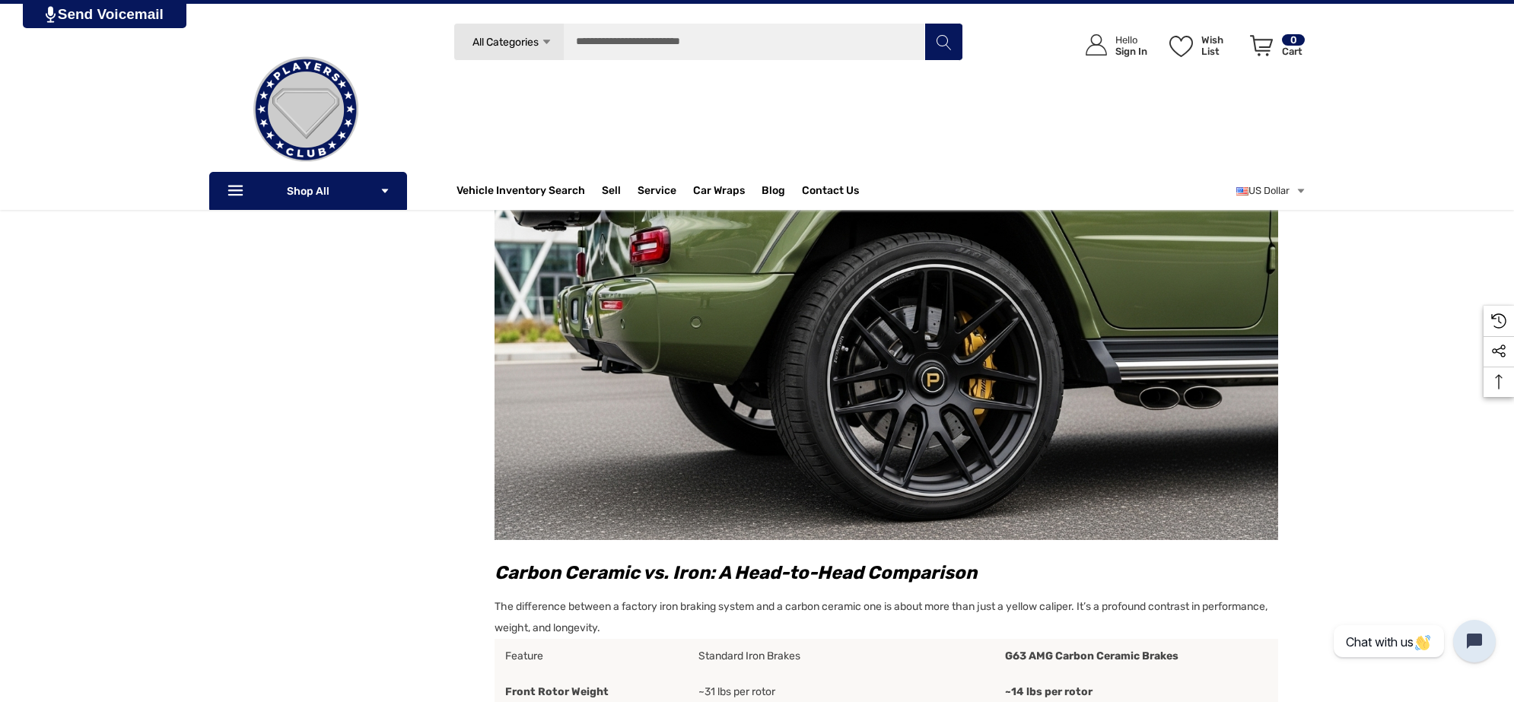
scroll to position [1581, 0]
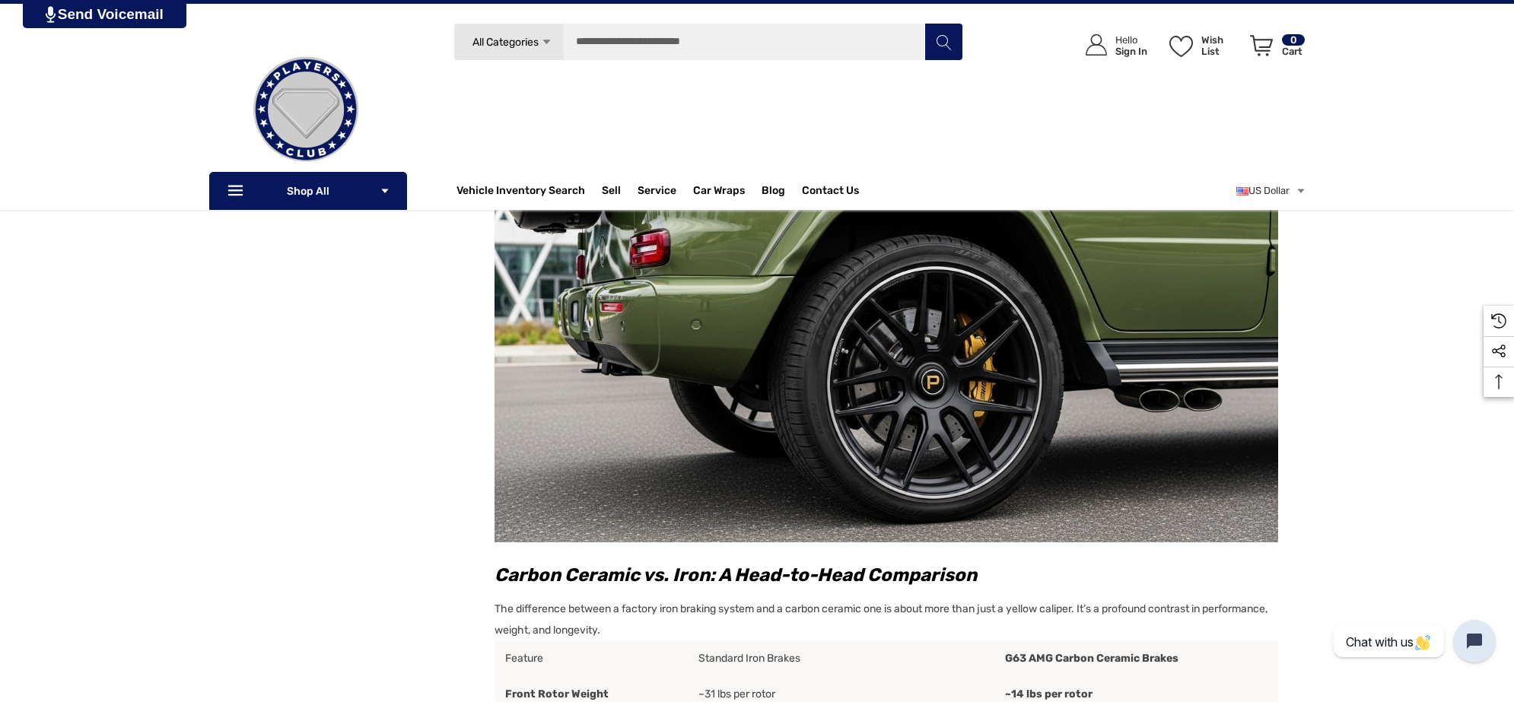
click at [772, 392] on img at bounding box center [886, 329] width 784 height 428
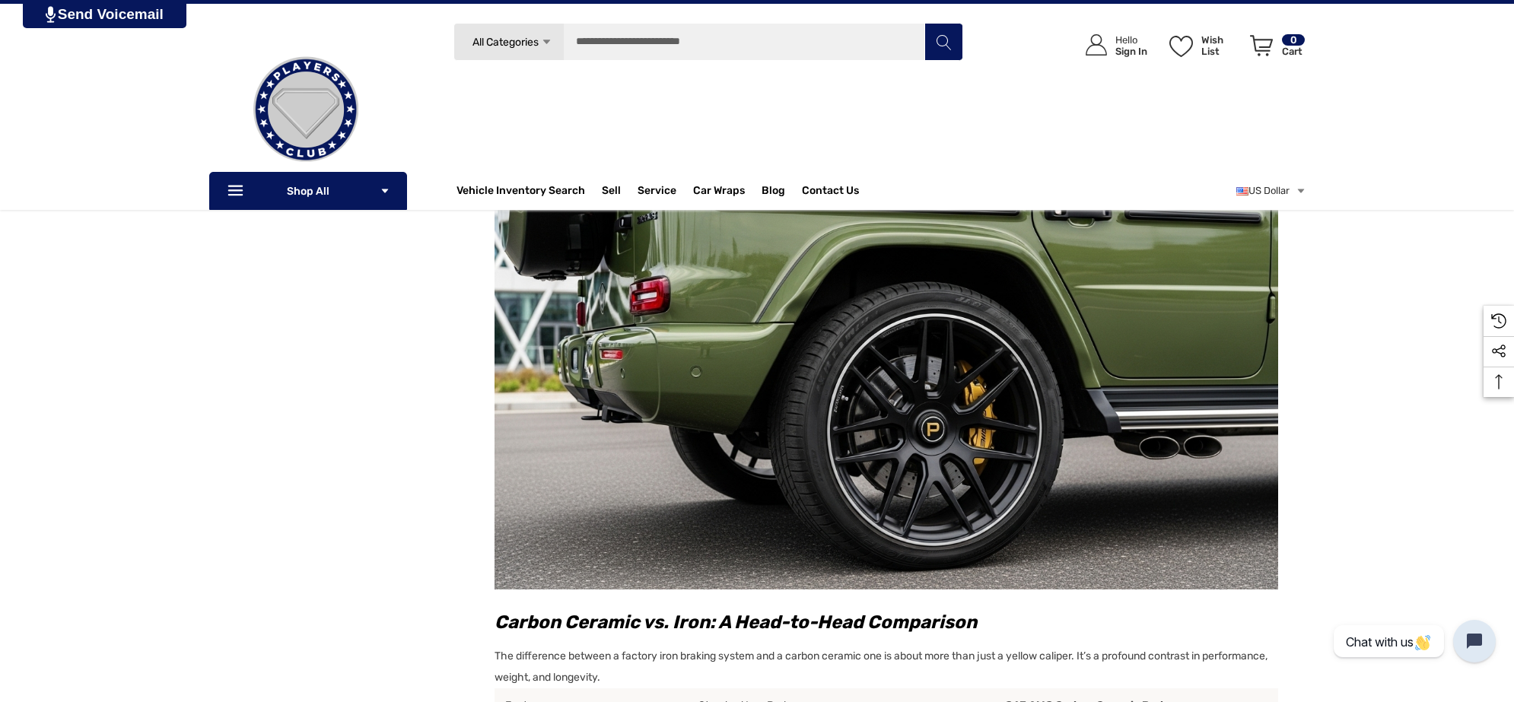
scroll to position [1531, 0]
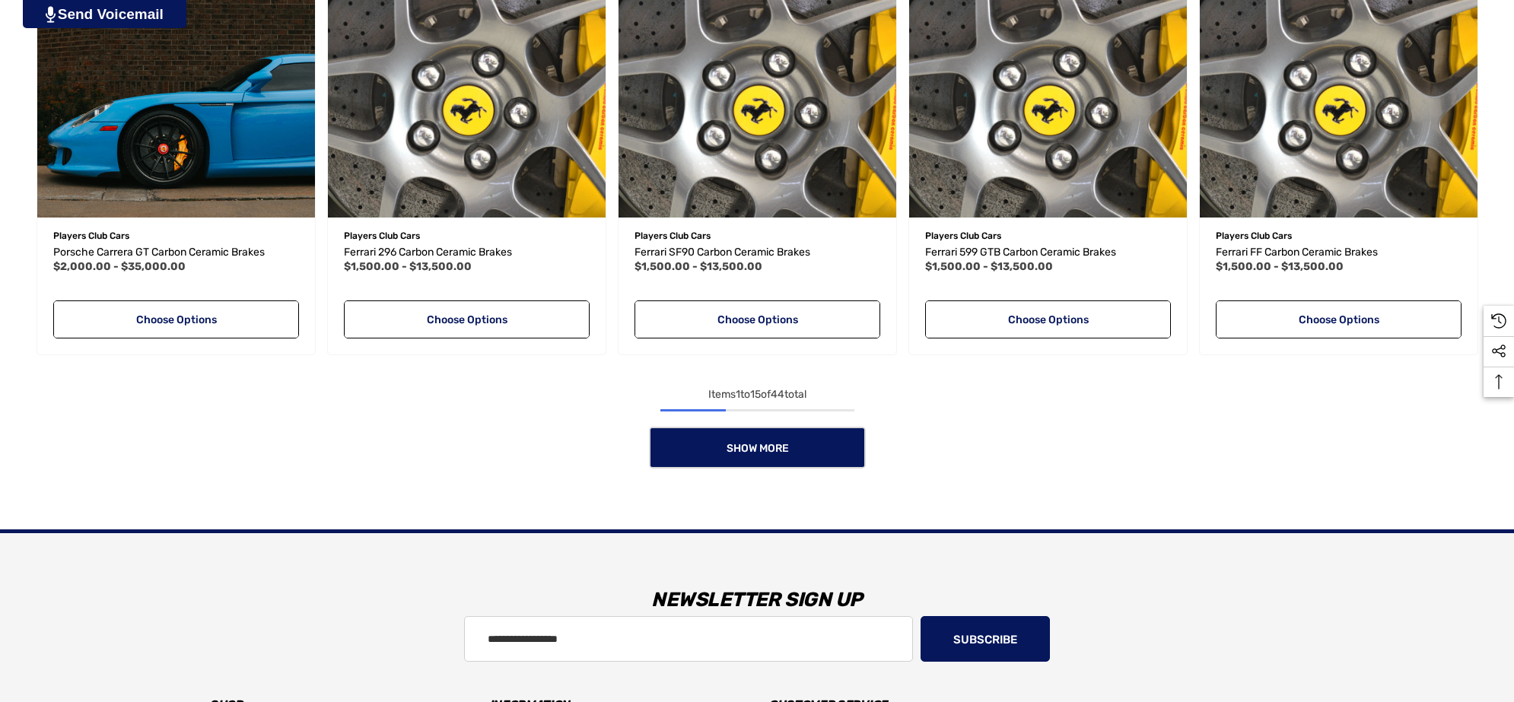
scroll to position [1617, 0]
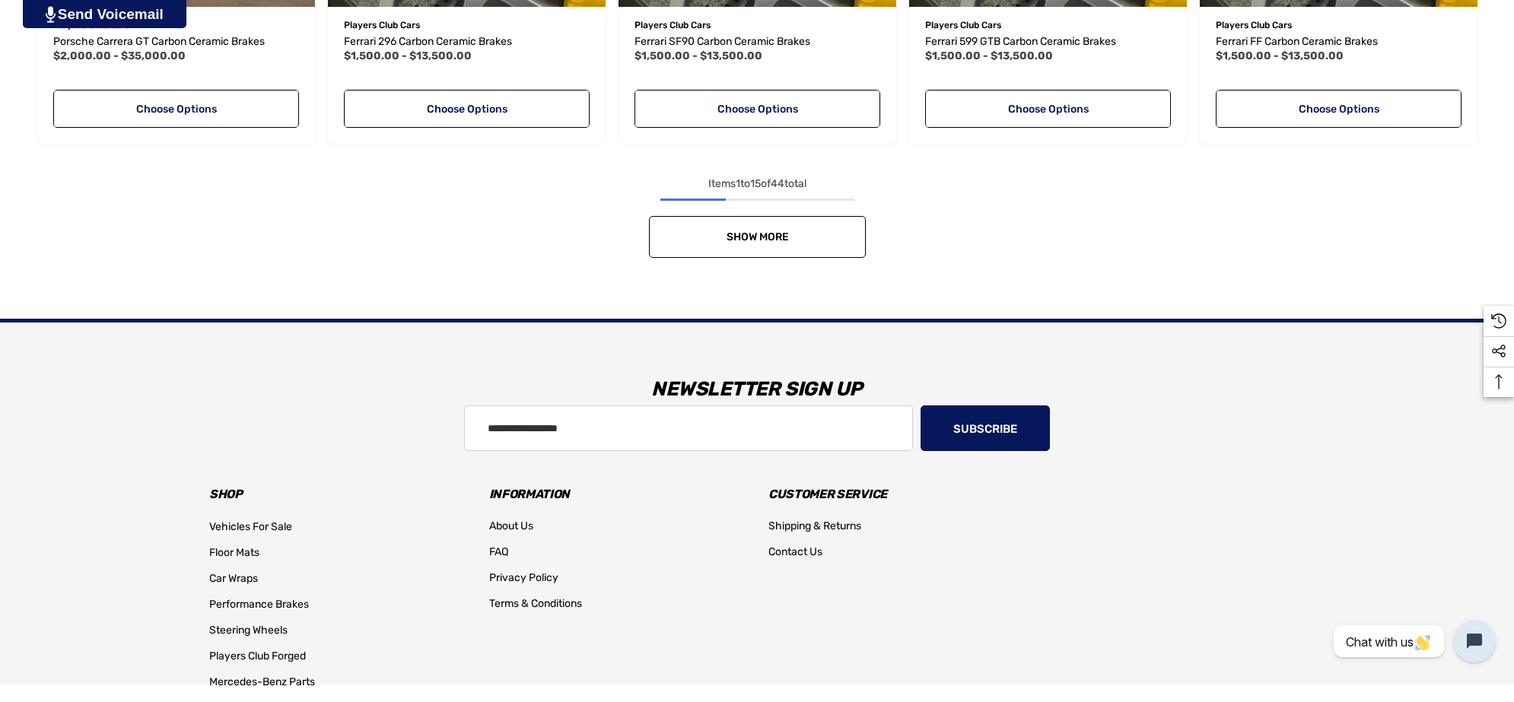
click at [805, 221] on link "Show More" at bounding box center [757, 237] width 217 height 42
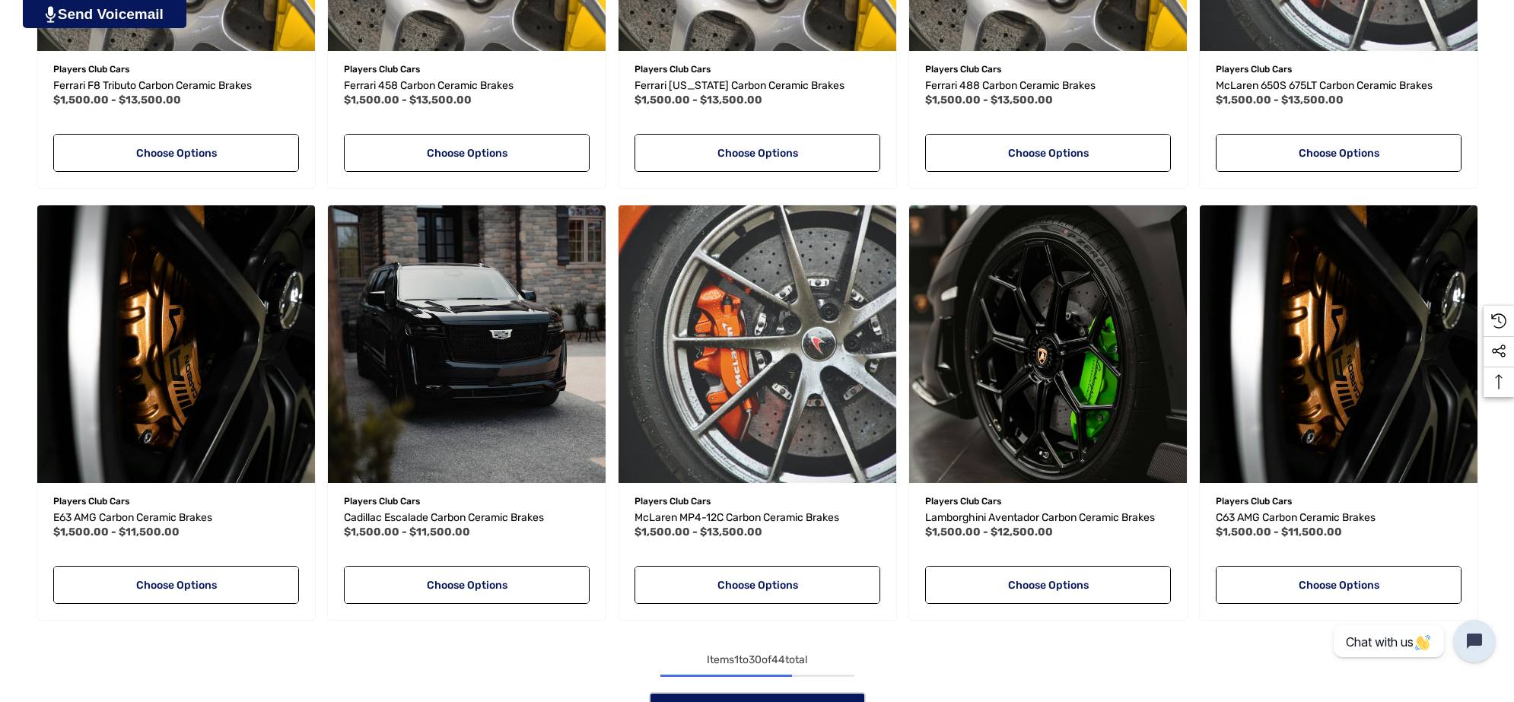
scroll to position [2472, 0]
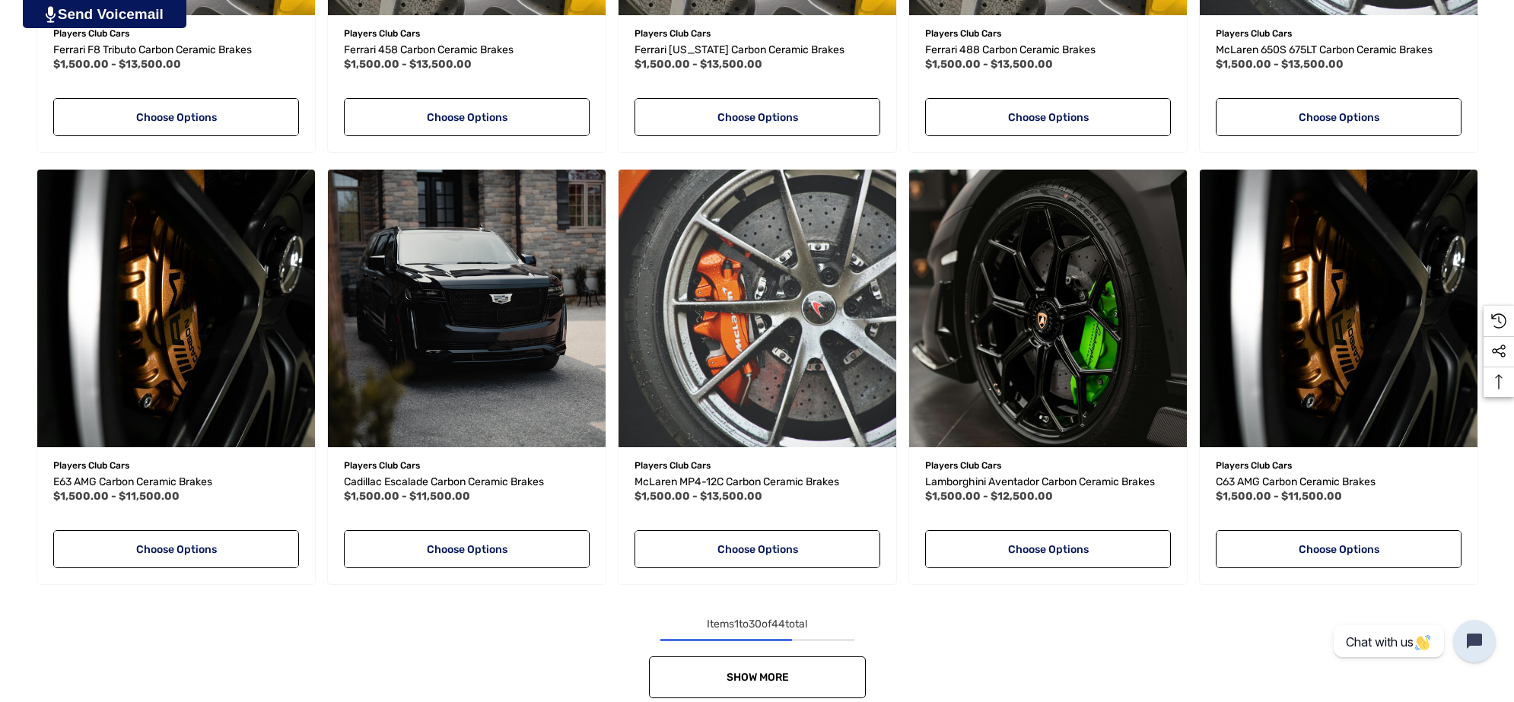
click at [849, 677] on link "Show More" at bounding box center [757, 678] width 217 height 42
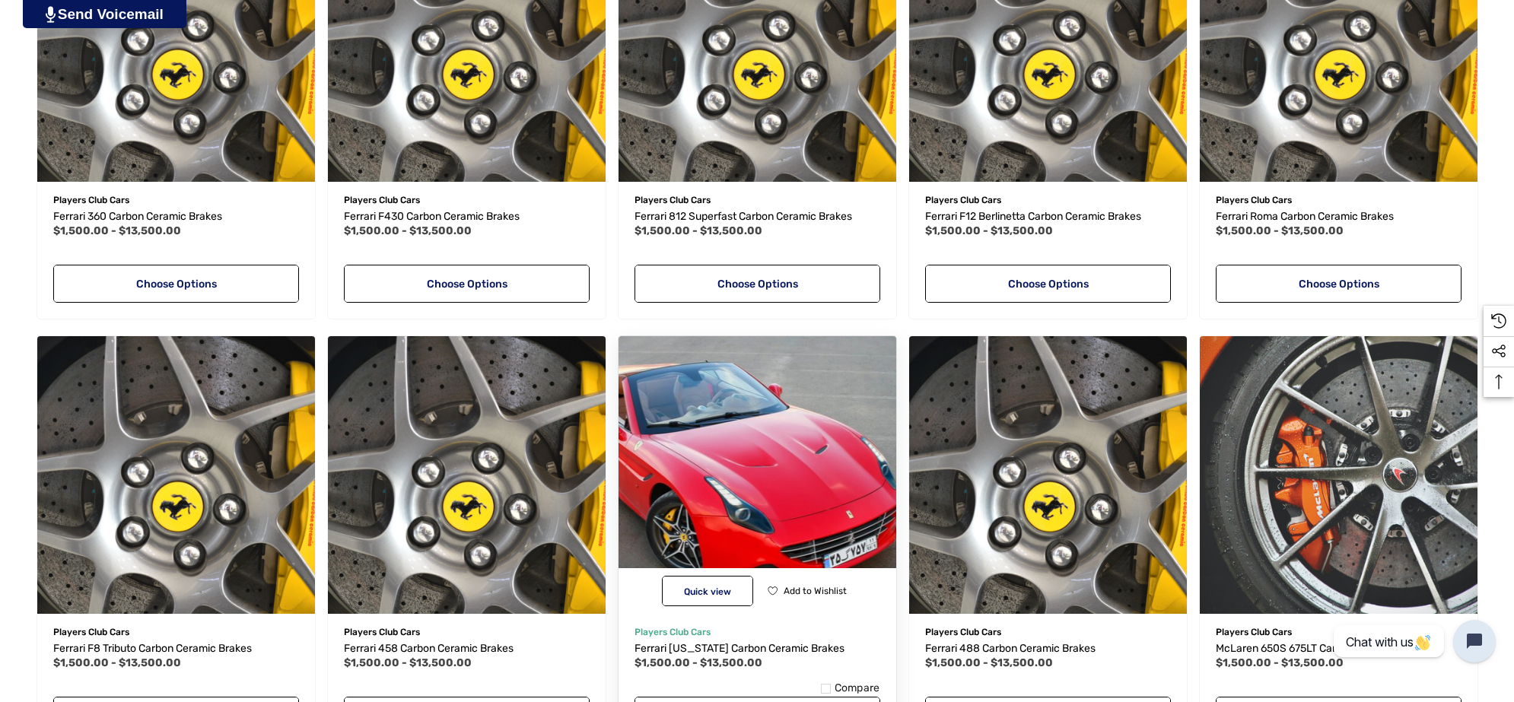
scroll to position [1997, 0]
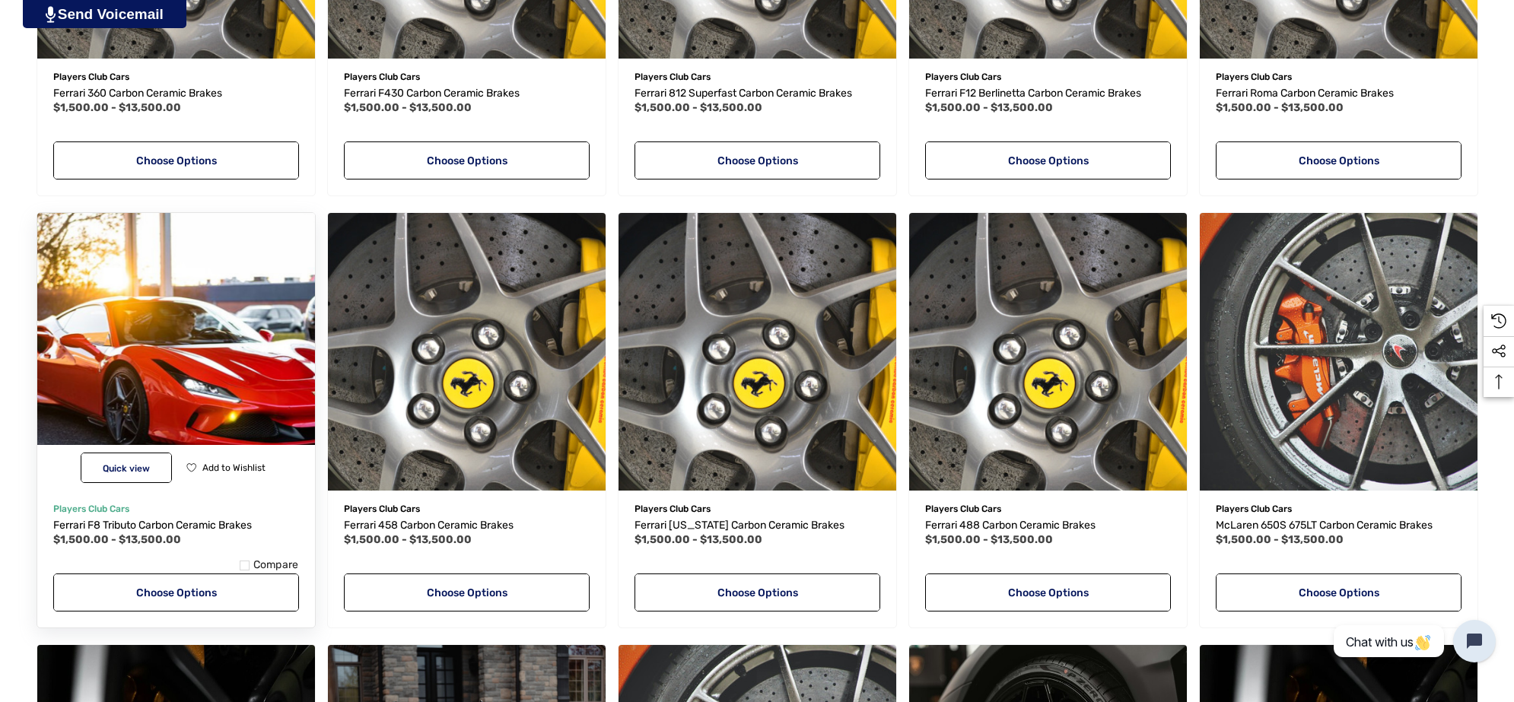
click at [109, 361] on img "Ferrari F8 Tributo Carbon Ceramic Brakes,Price range from $1,500.00 to $13,500.…" at bounding box center [176, 352] width 306 height 306
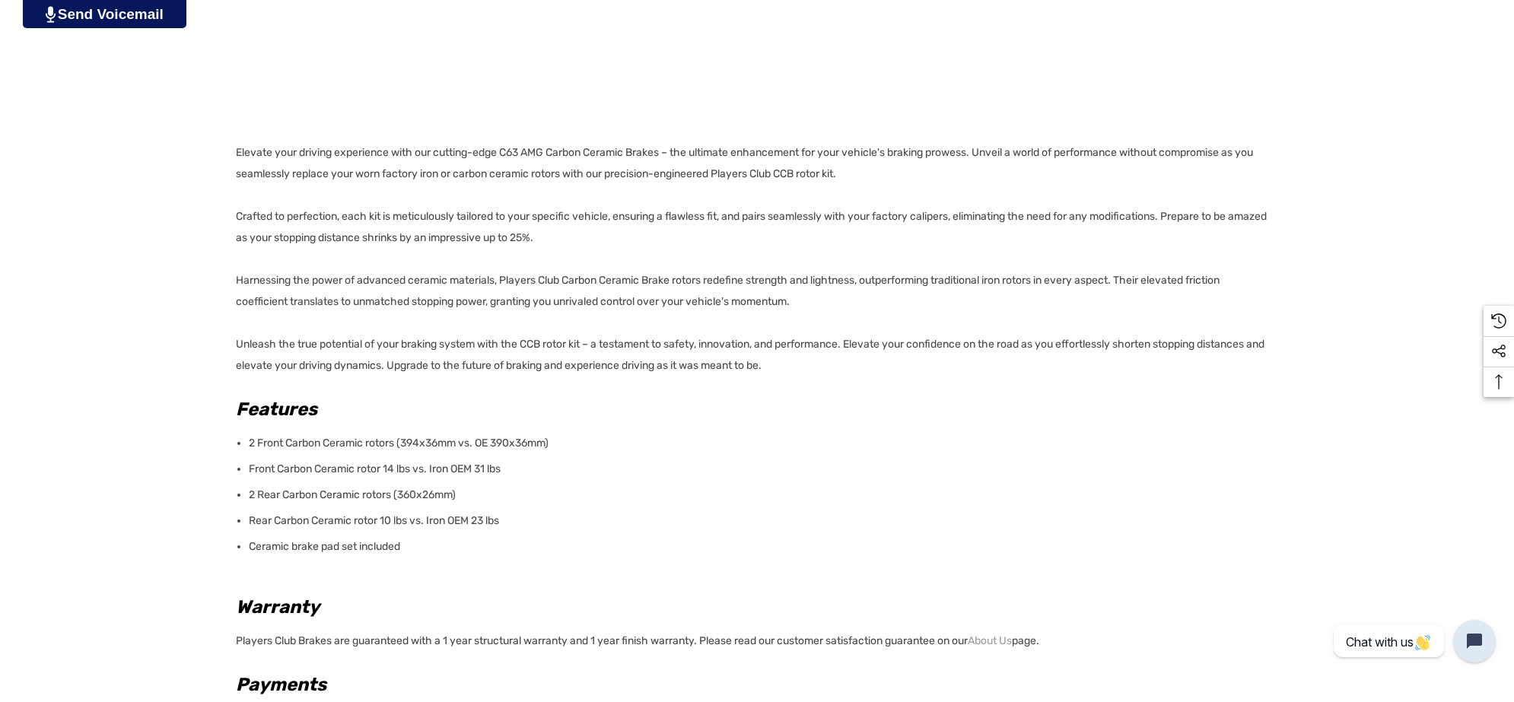
scroll to position [1046, 0]
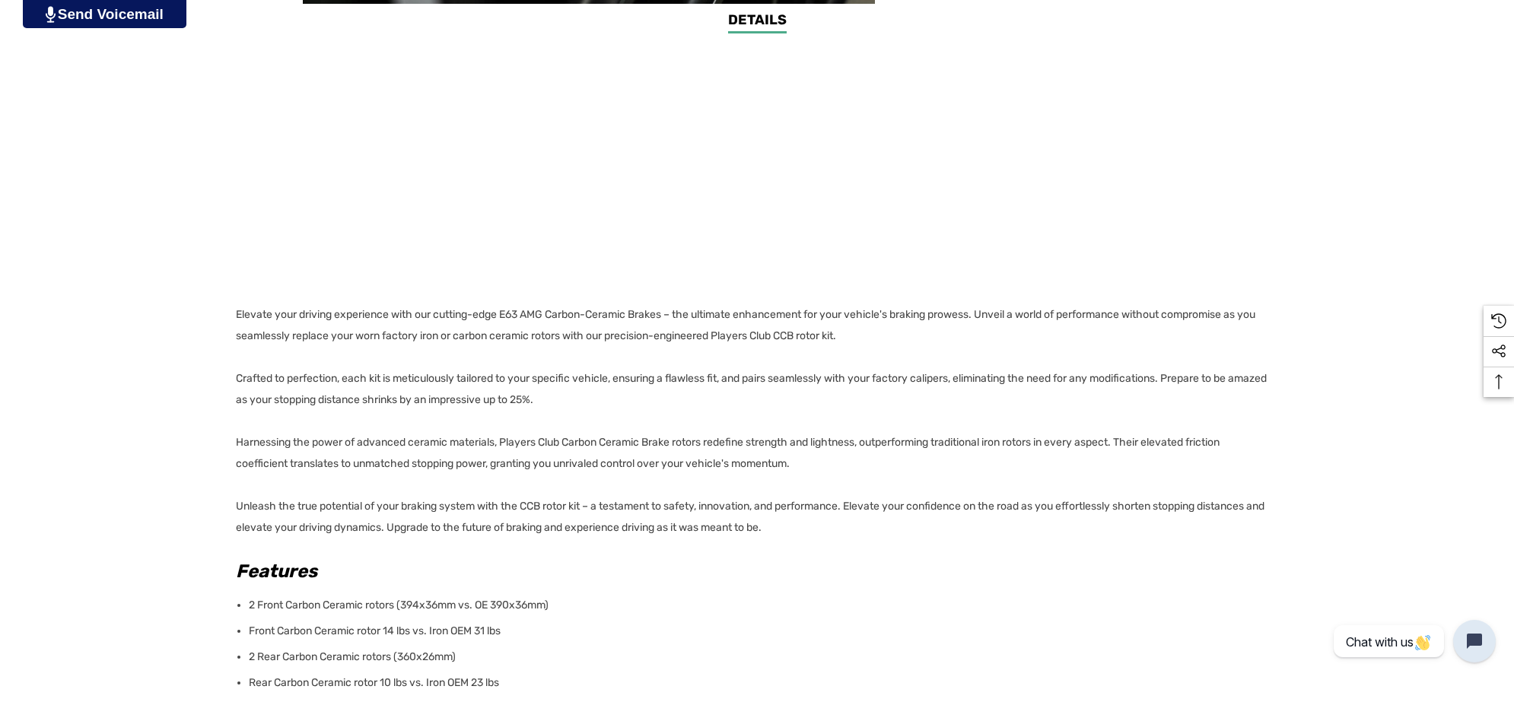
scroll to position [1141, 0]
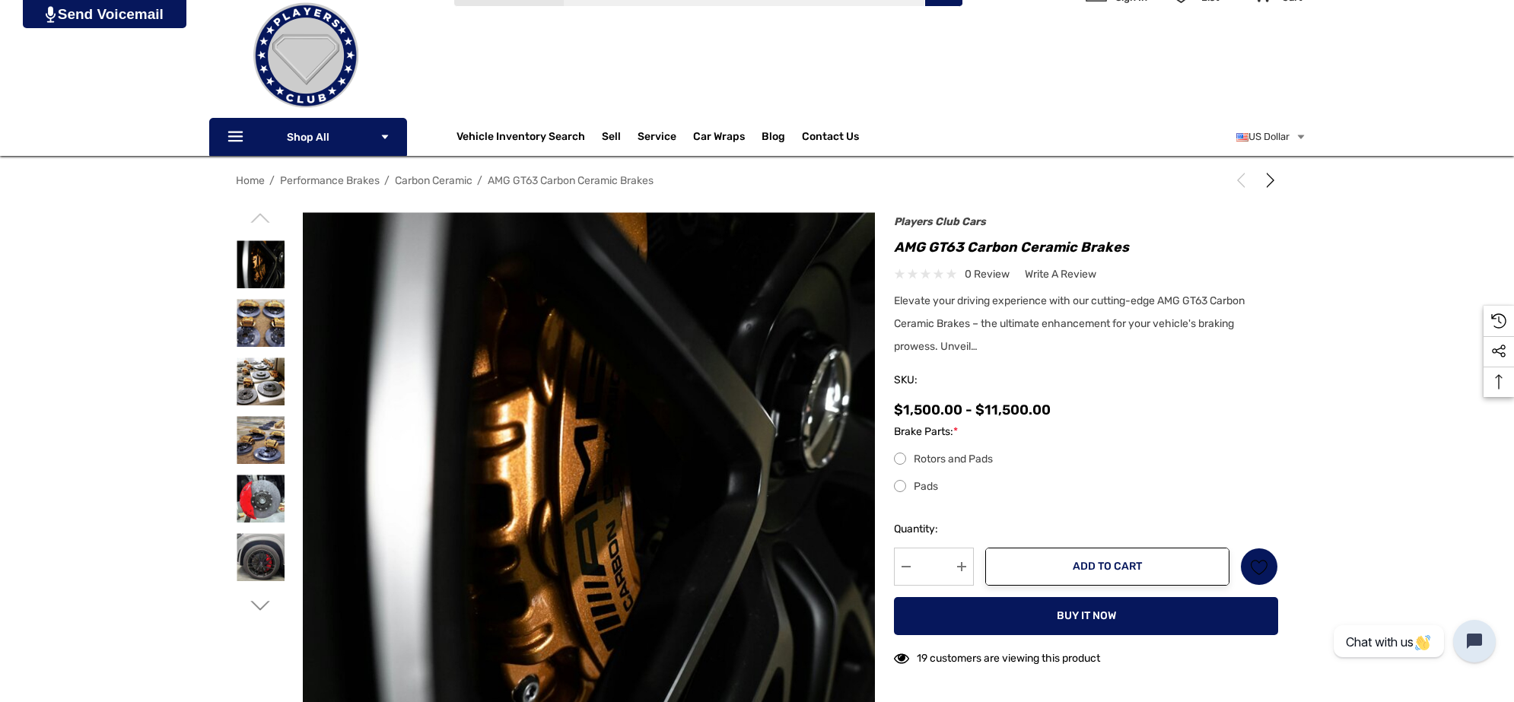
scroll to position [190, 0]
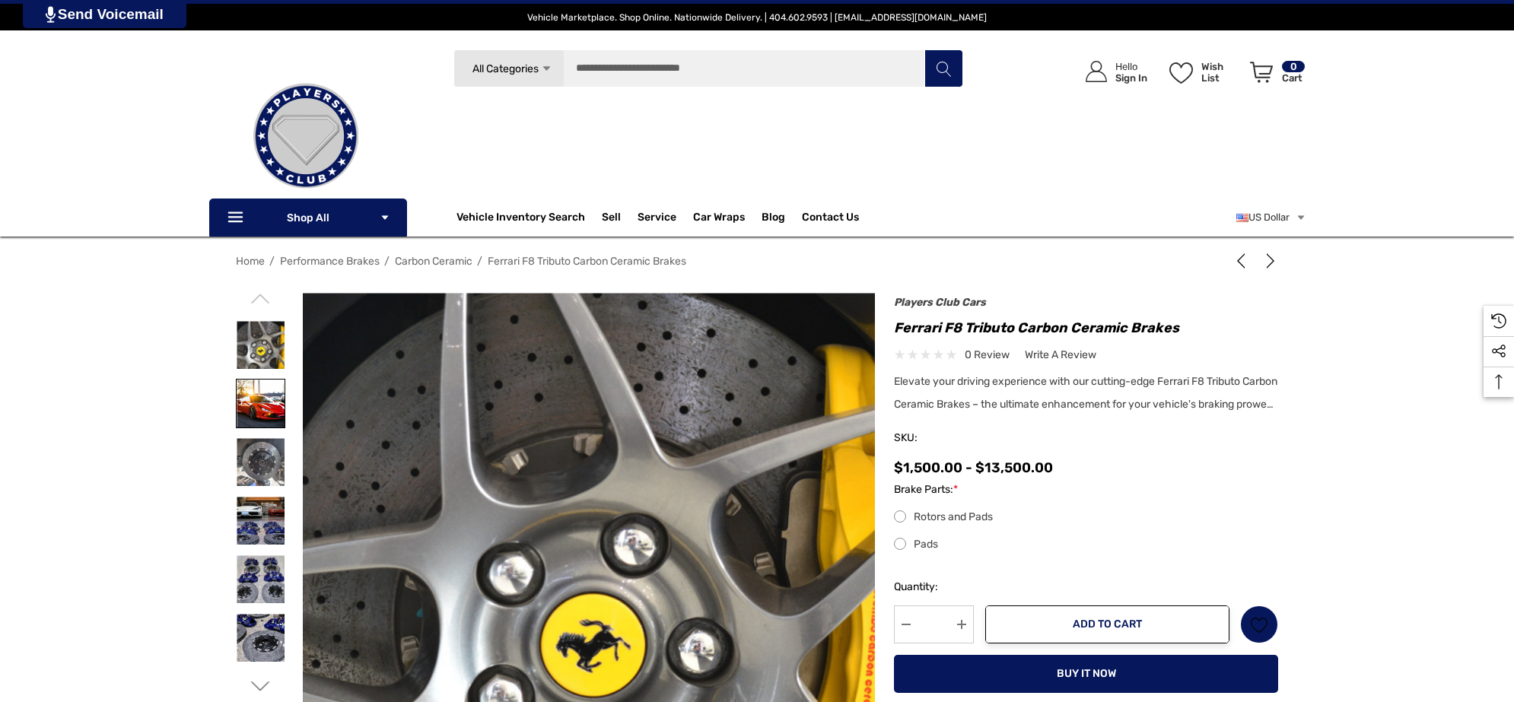
click at [249, 407] on img at bounding box center [261, 404] width 48 height 48
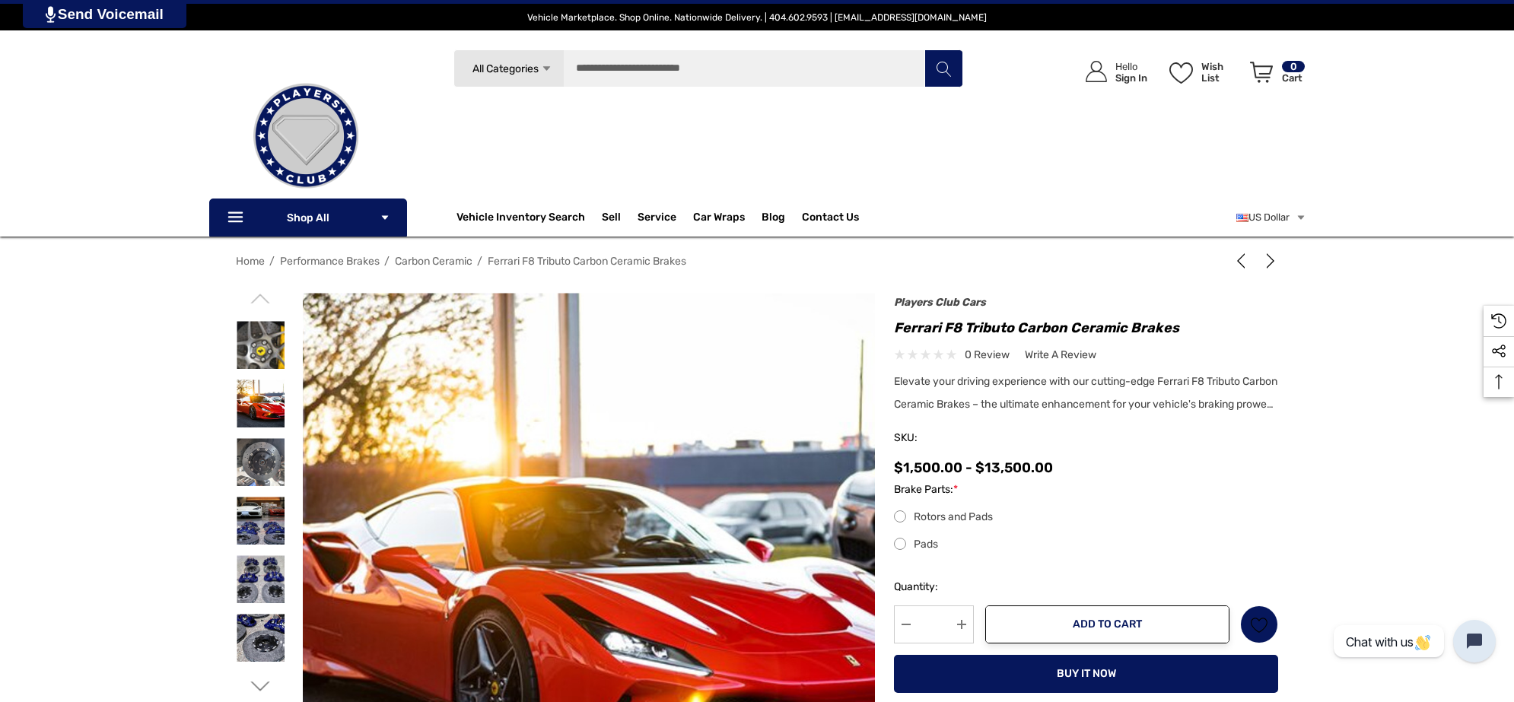
click at [715, 491] on img at bounding box center [502, 591] width 974 height 649
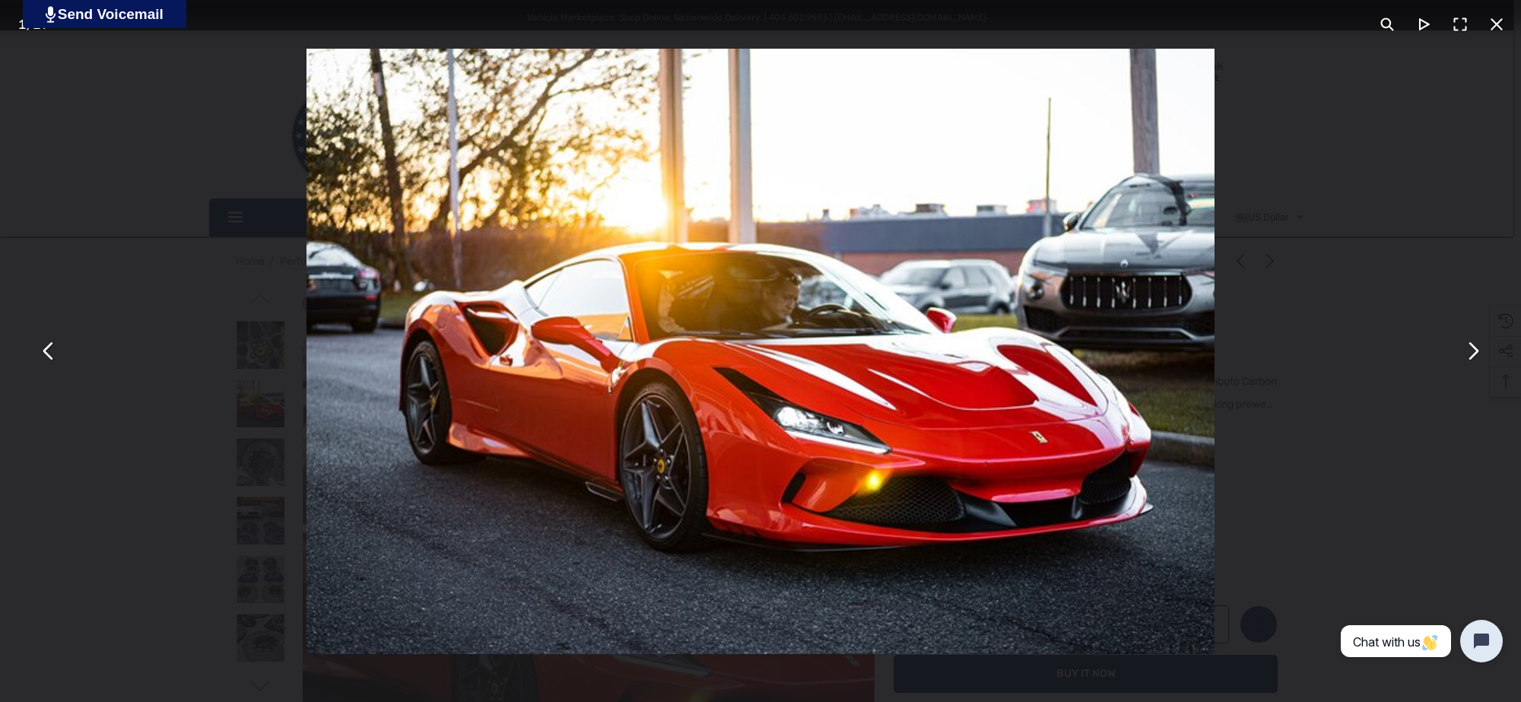
click at [1480, 23] on button "You can close this modal content with the ESC key" at bounding box center [1497, 24] width 37 height 37
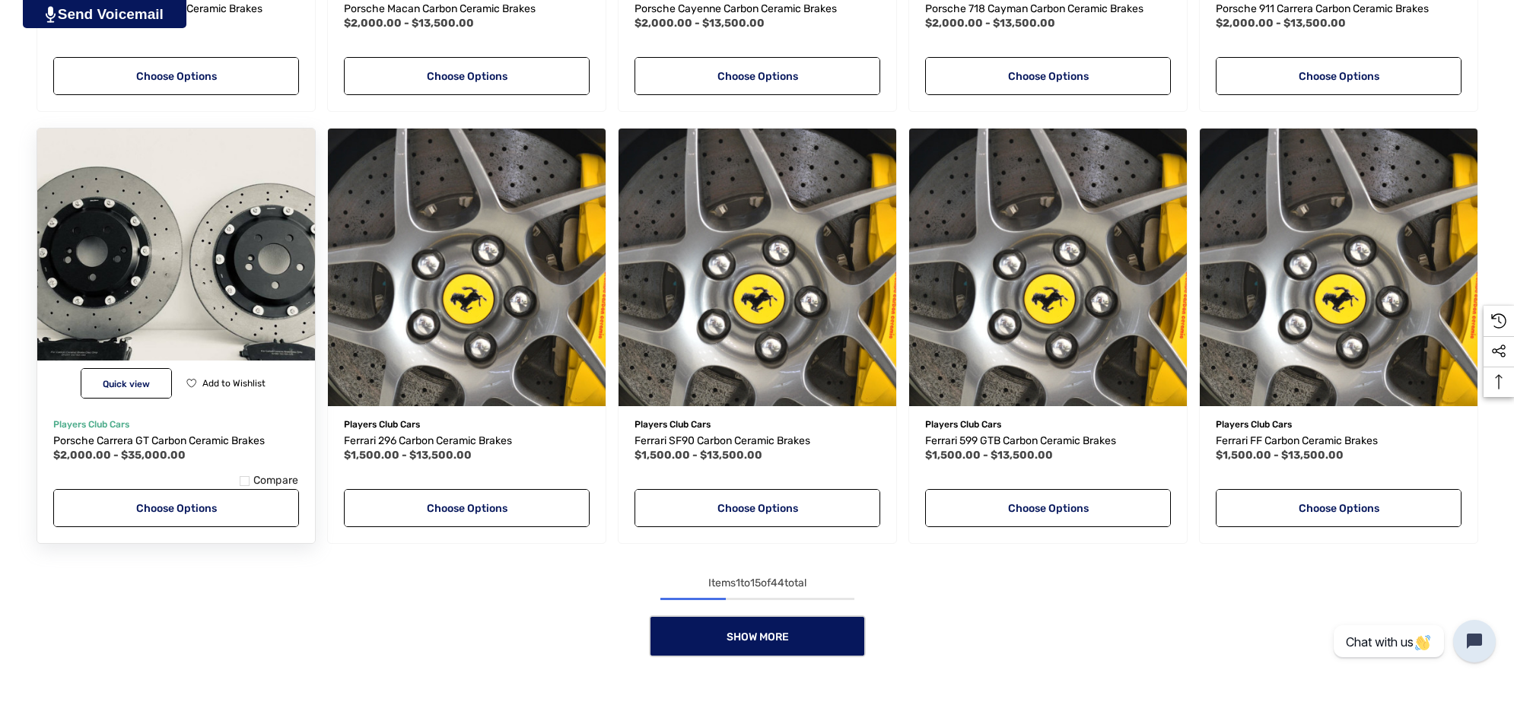
scroll to position [1318, 0]
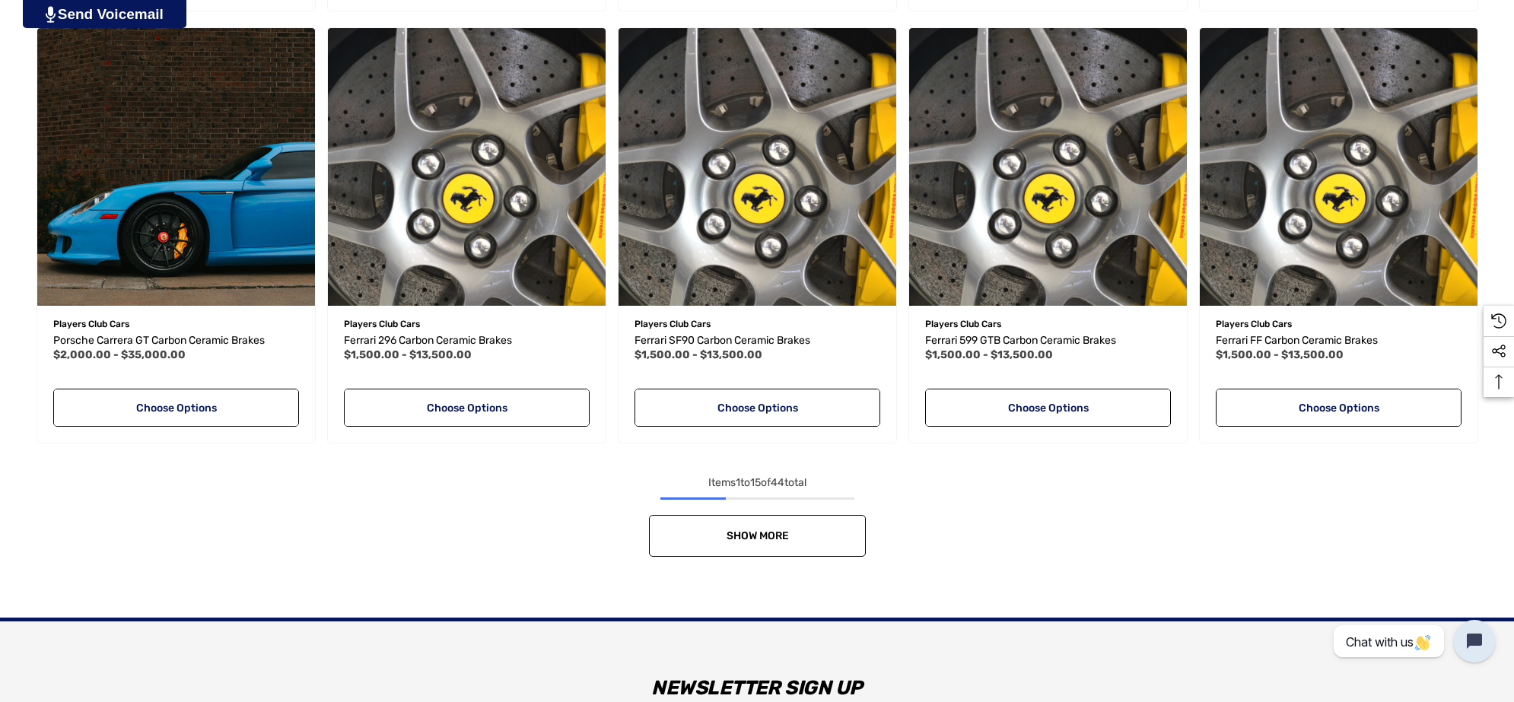
click at [670, 534] on link "Show More" at bounding box center [757, 536] width 217 height 42
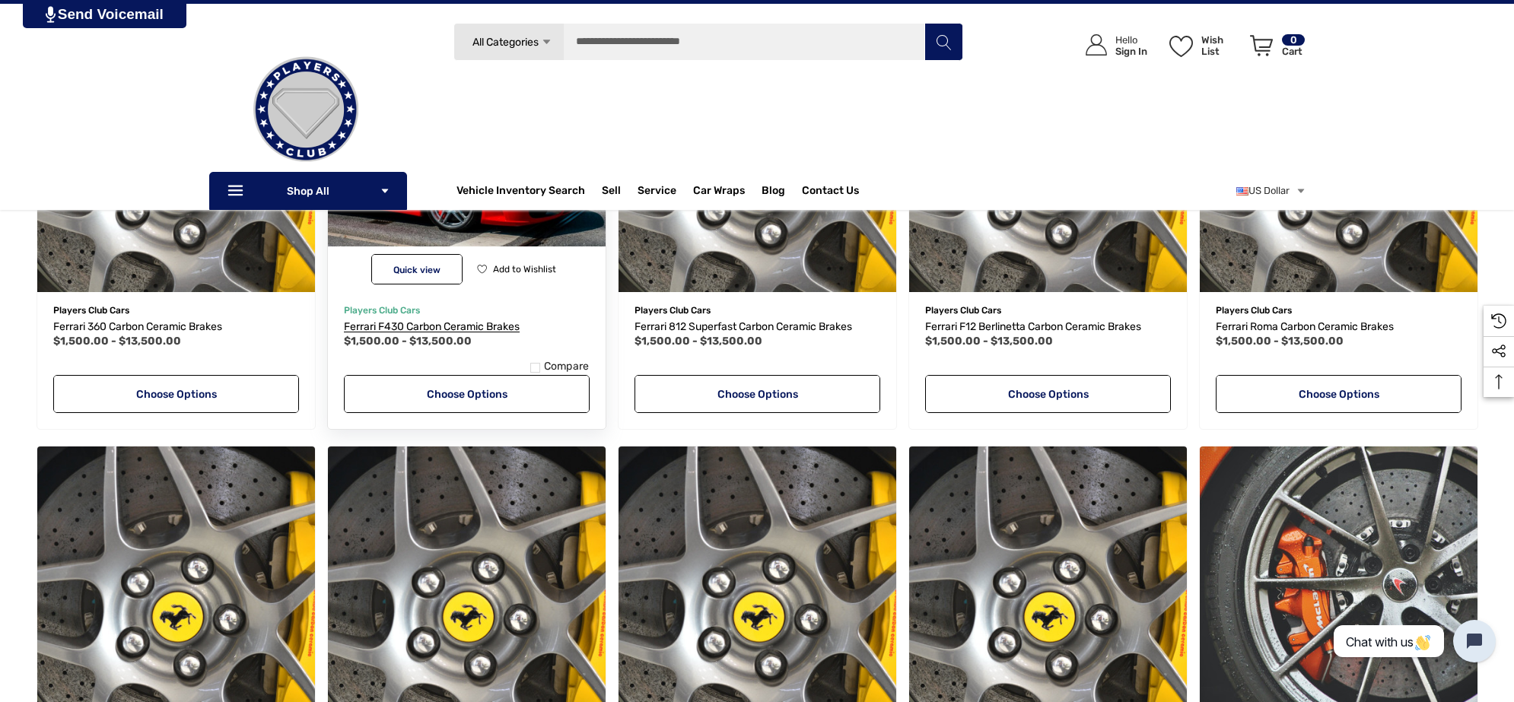
scroll to position [1698, 0]
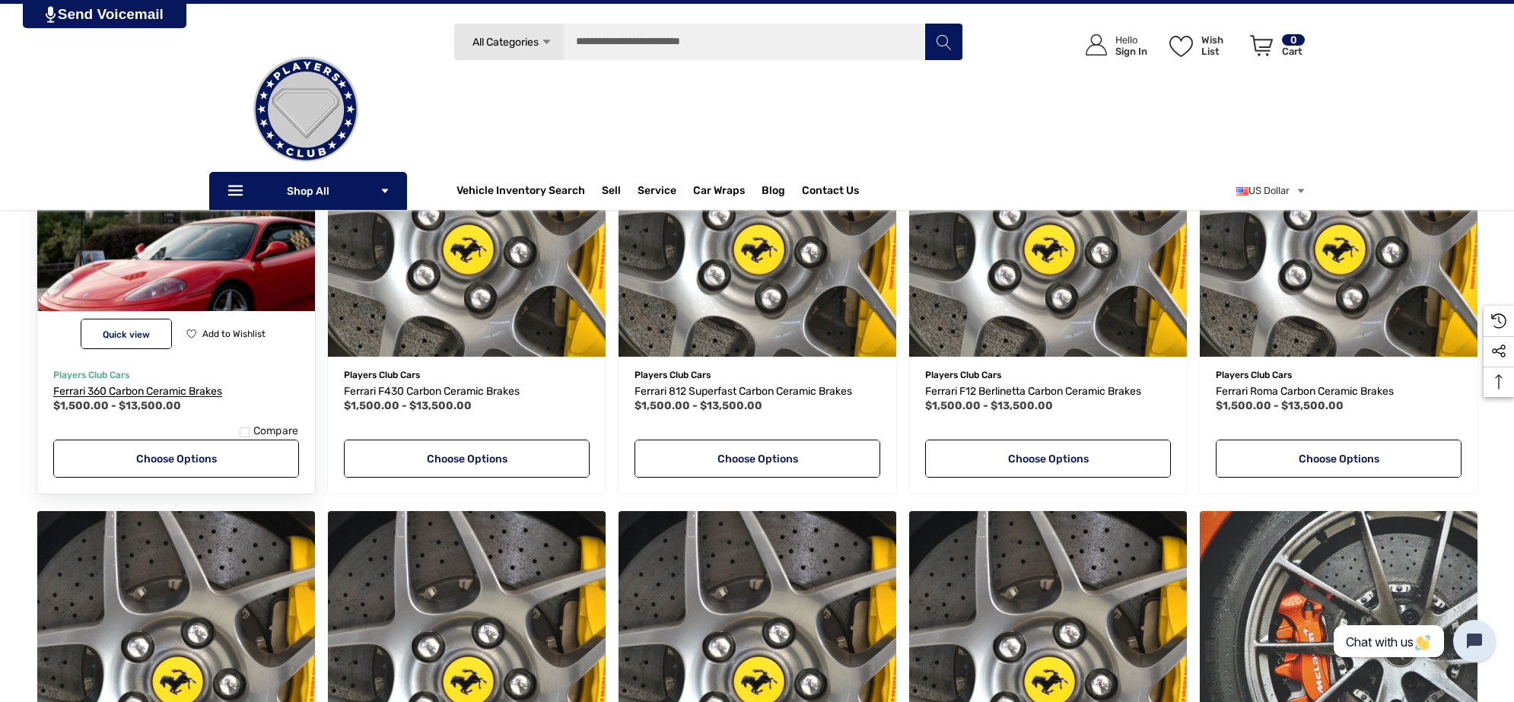
click at [170, 389] on span "Ferrari 360 Carbon Ceramic Brakes" at bounding box center [137, 391] width 169 height 13
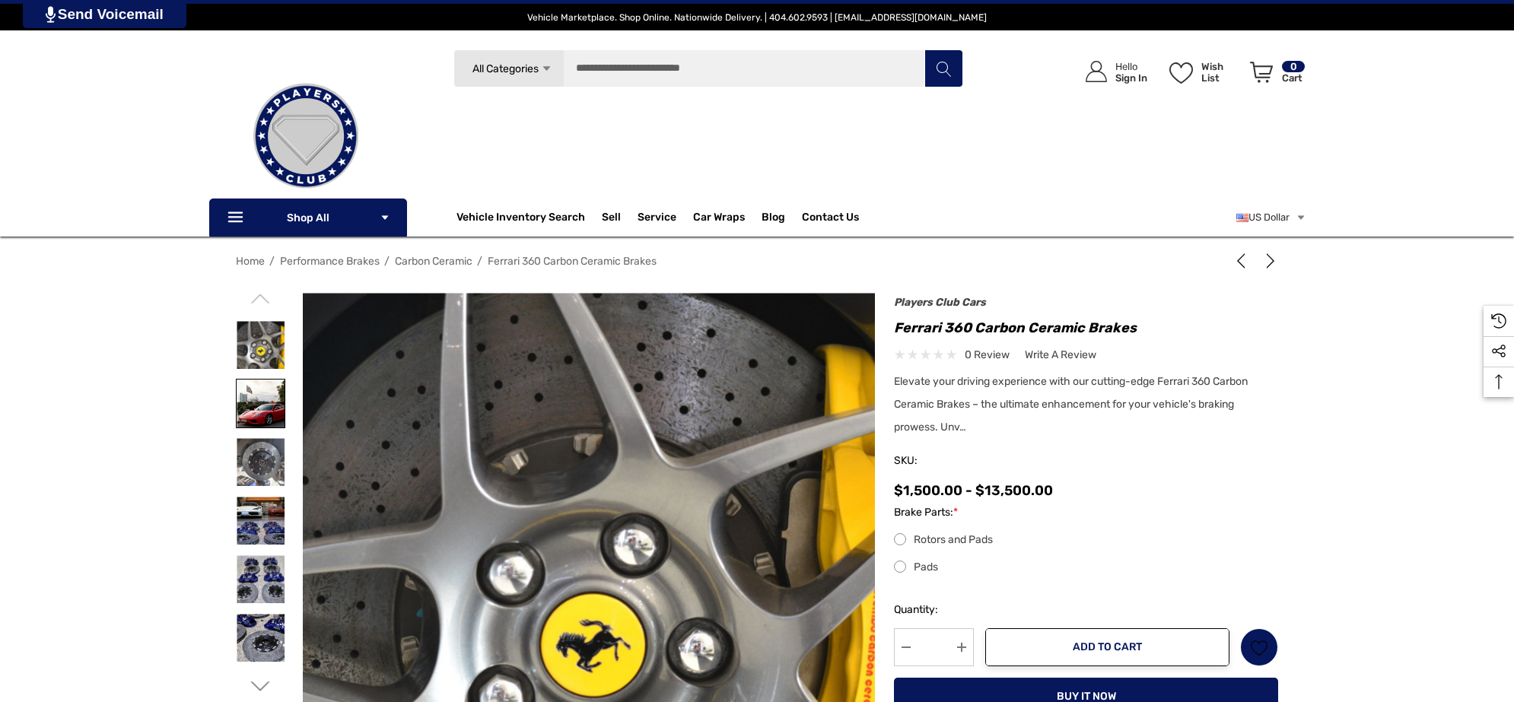
click at [256, 407] on img at bounding box center [261, 404] width 48 height 48
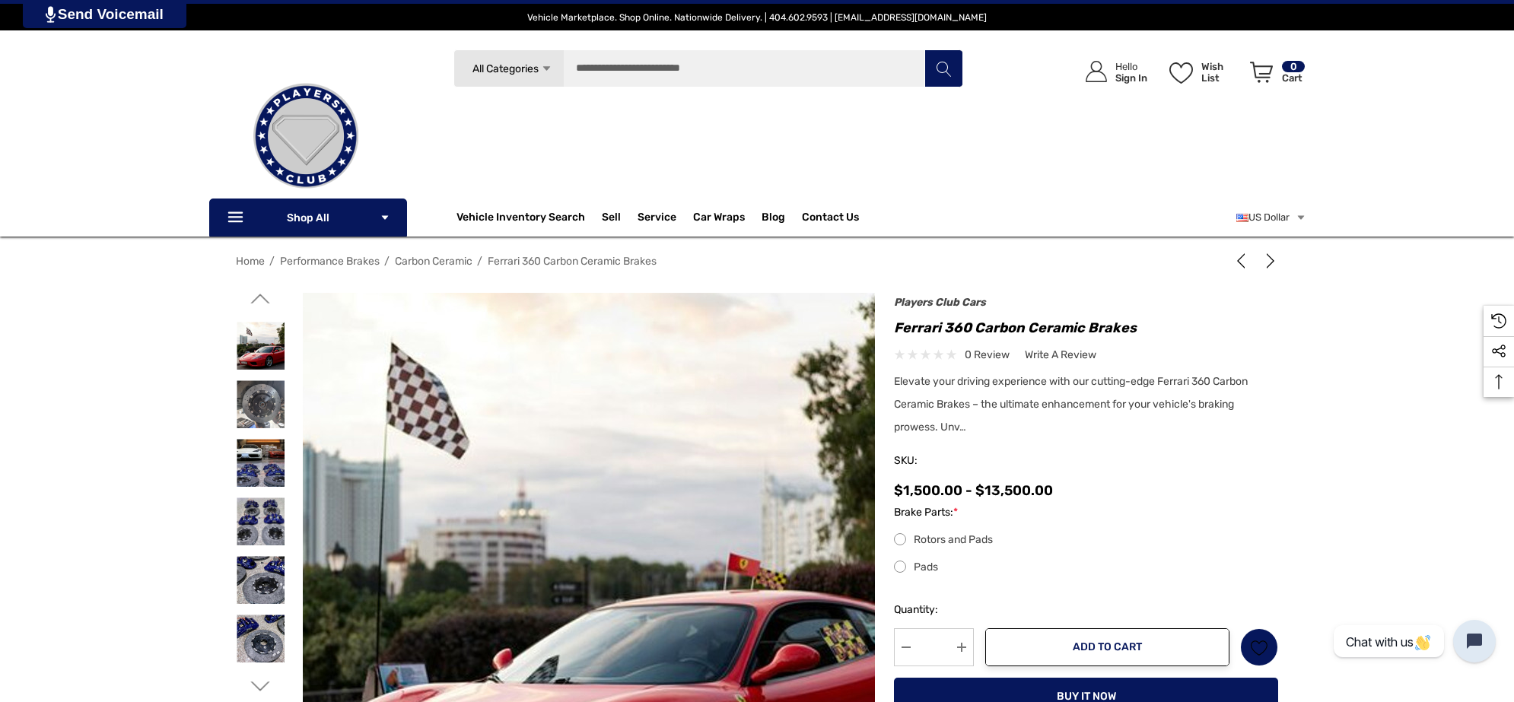
click at [602, 465] on img at bounding box center [579, 594] width 974 height 650
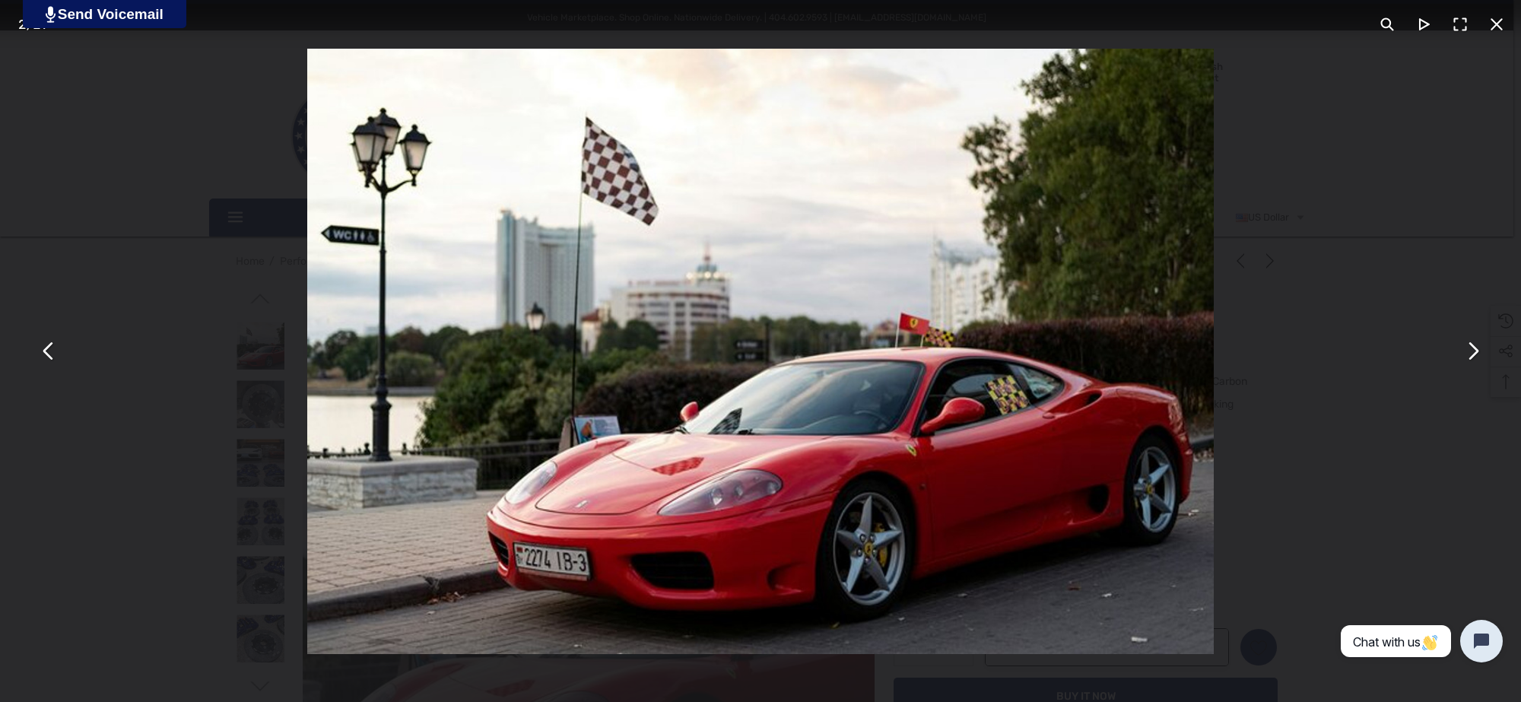
click at [1489, 27] on button "You can close this modal content with the ESC key" at bounding box center [1497, 24] width 37 height 37
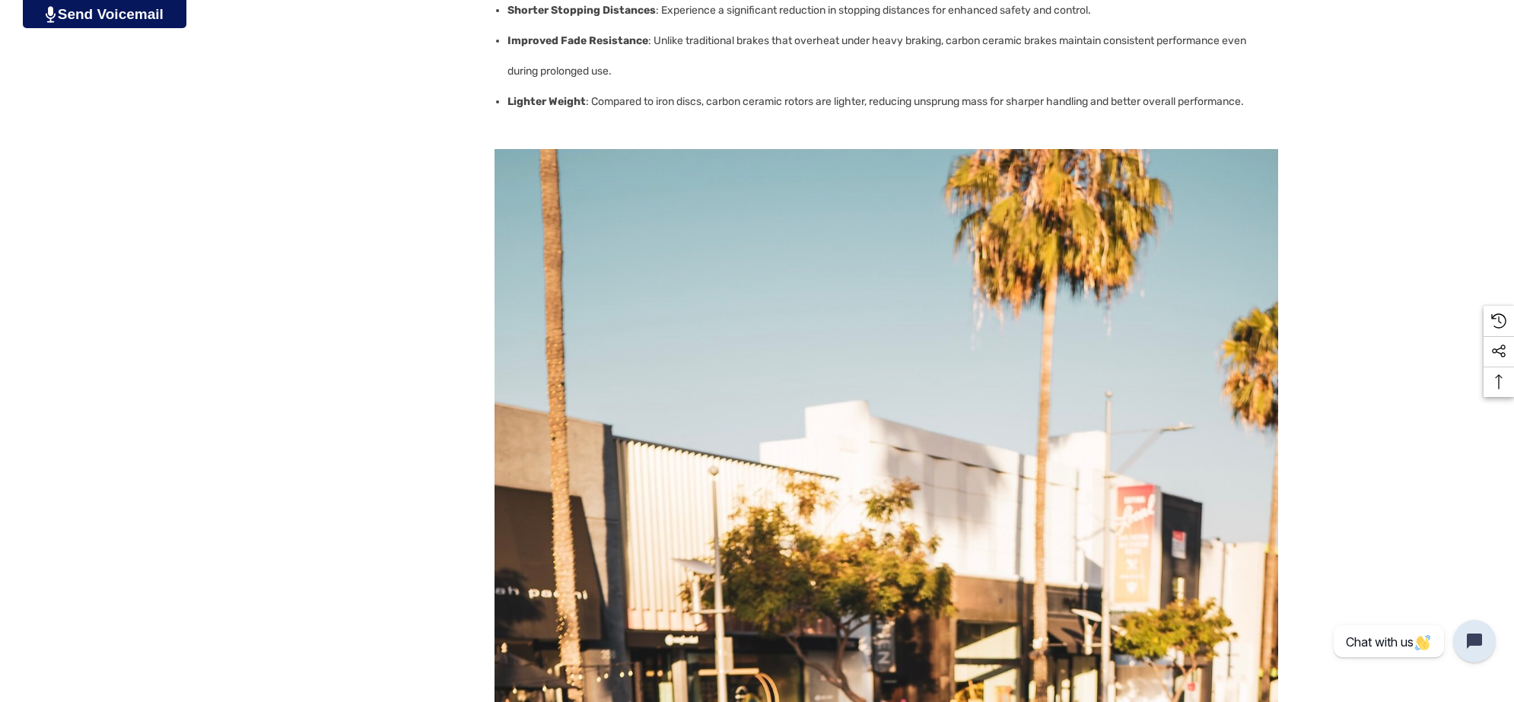
scroll to position [1902, 0]
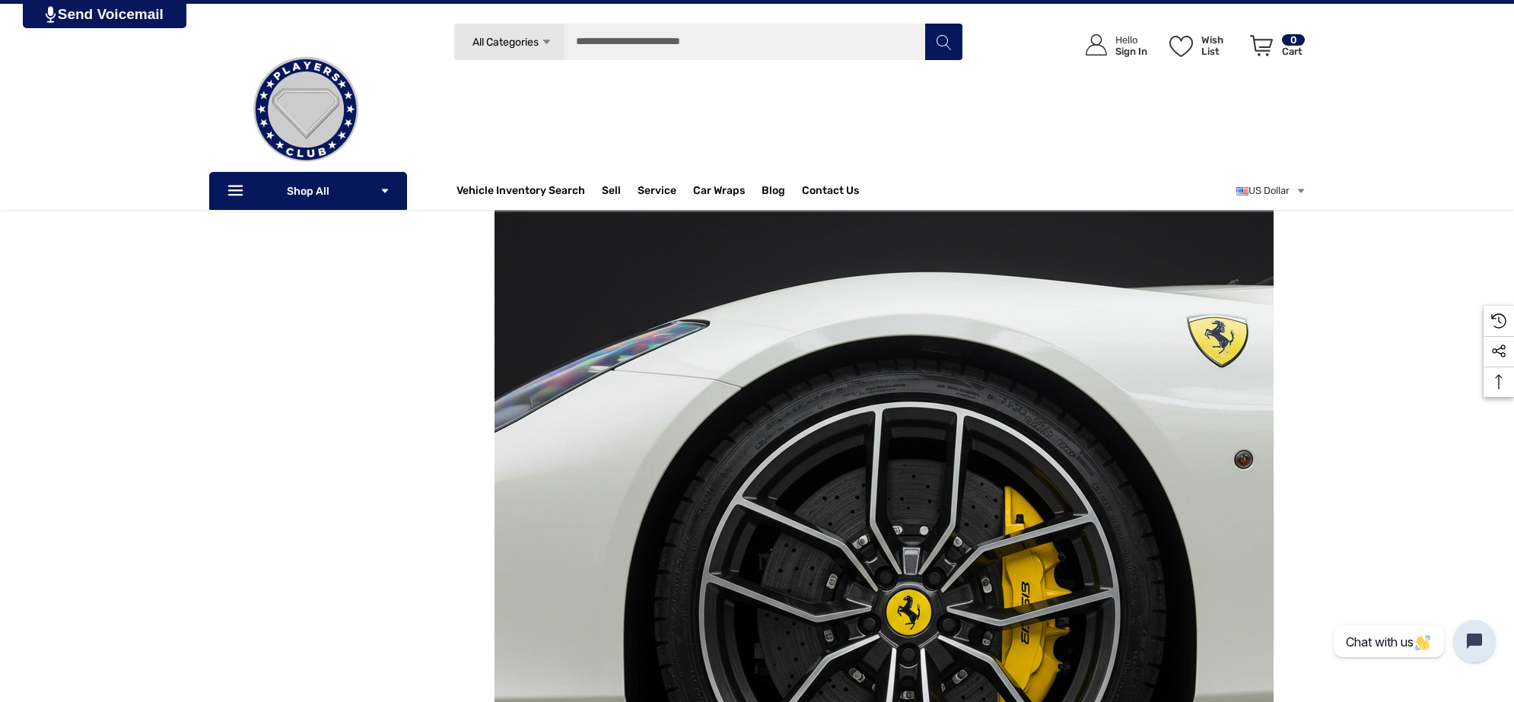
scroll to position [761, 0]
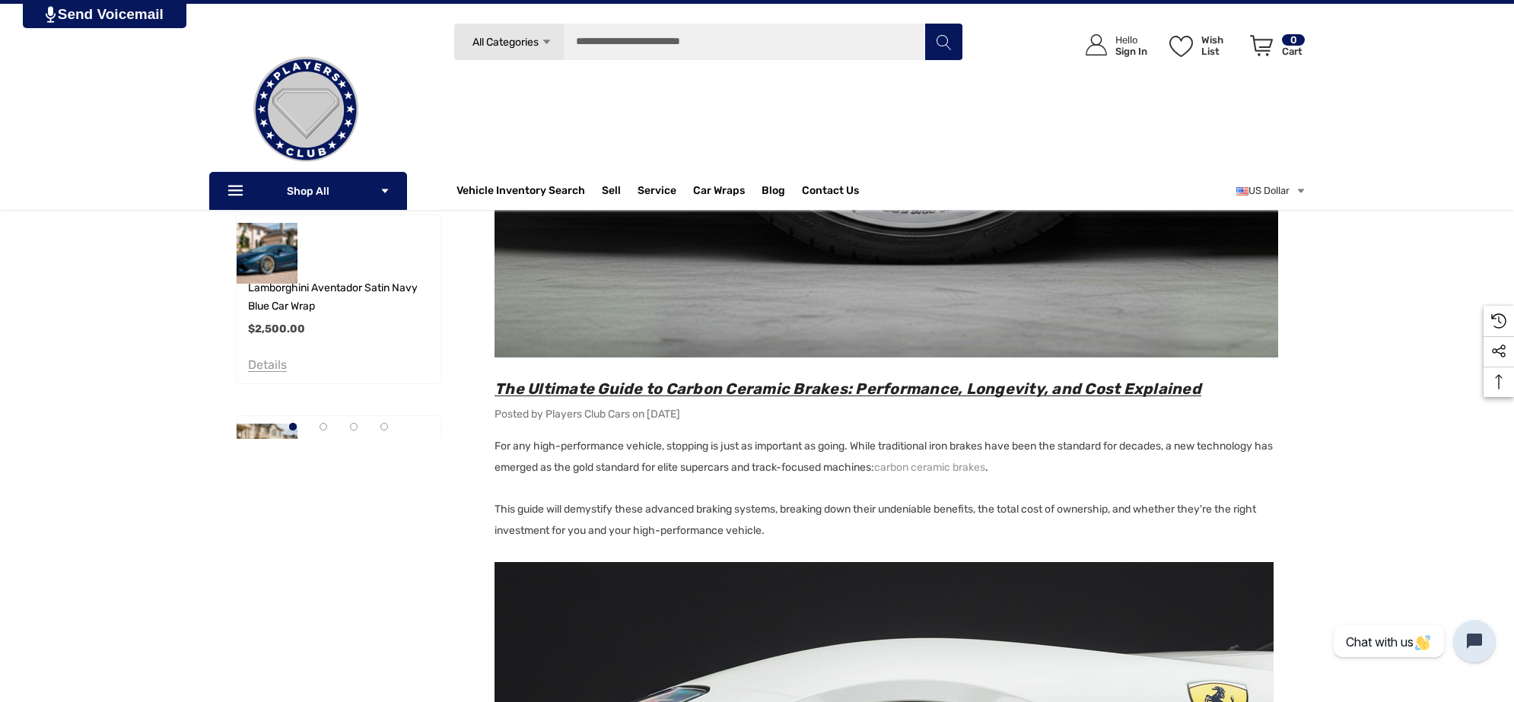
click at [668, 386] on span "The Ultimate Guide to Carbon Ceramic Brakes: Performance, Longevity, and Cost E…" at bounding box center [847, 389] width 707 height 18
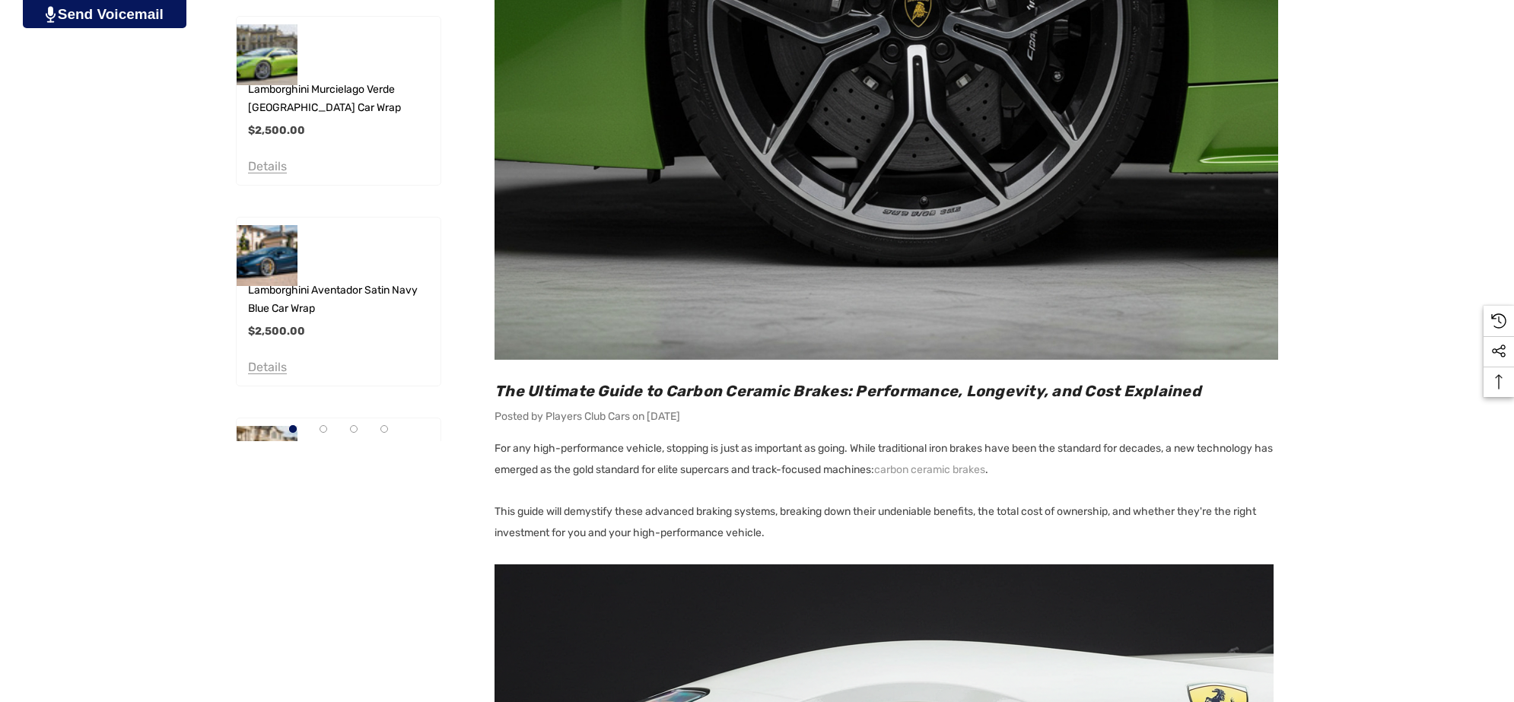
scroll to position [761, 0]
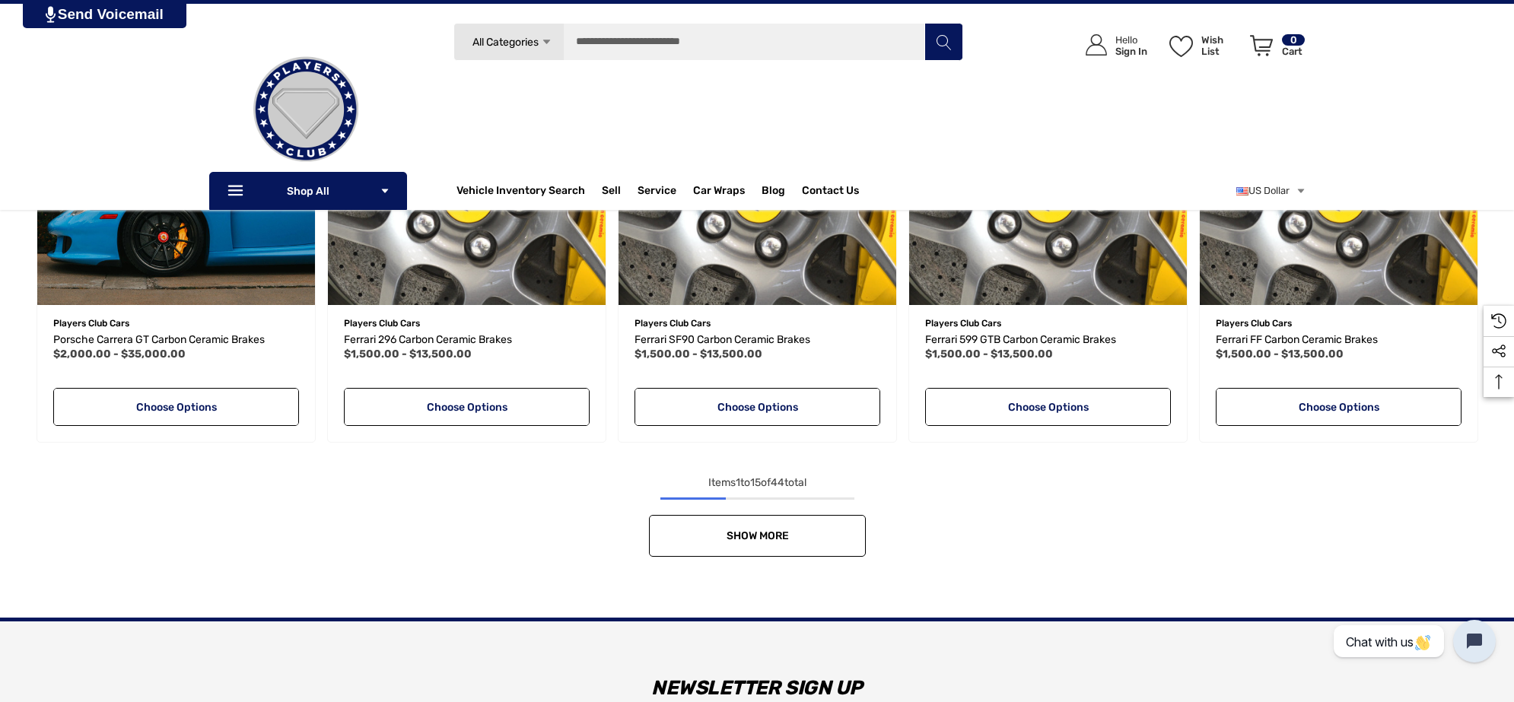
click at [675, 525] on link "Show More" at bounding box center [757, 536] width 217 height 42
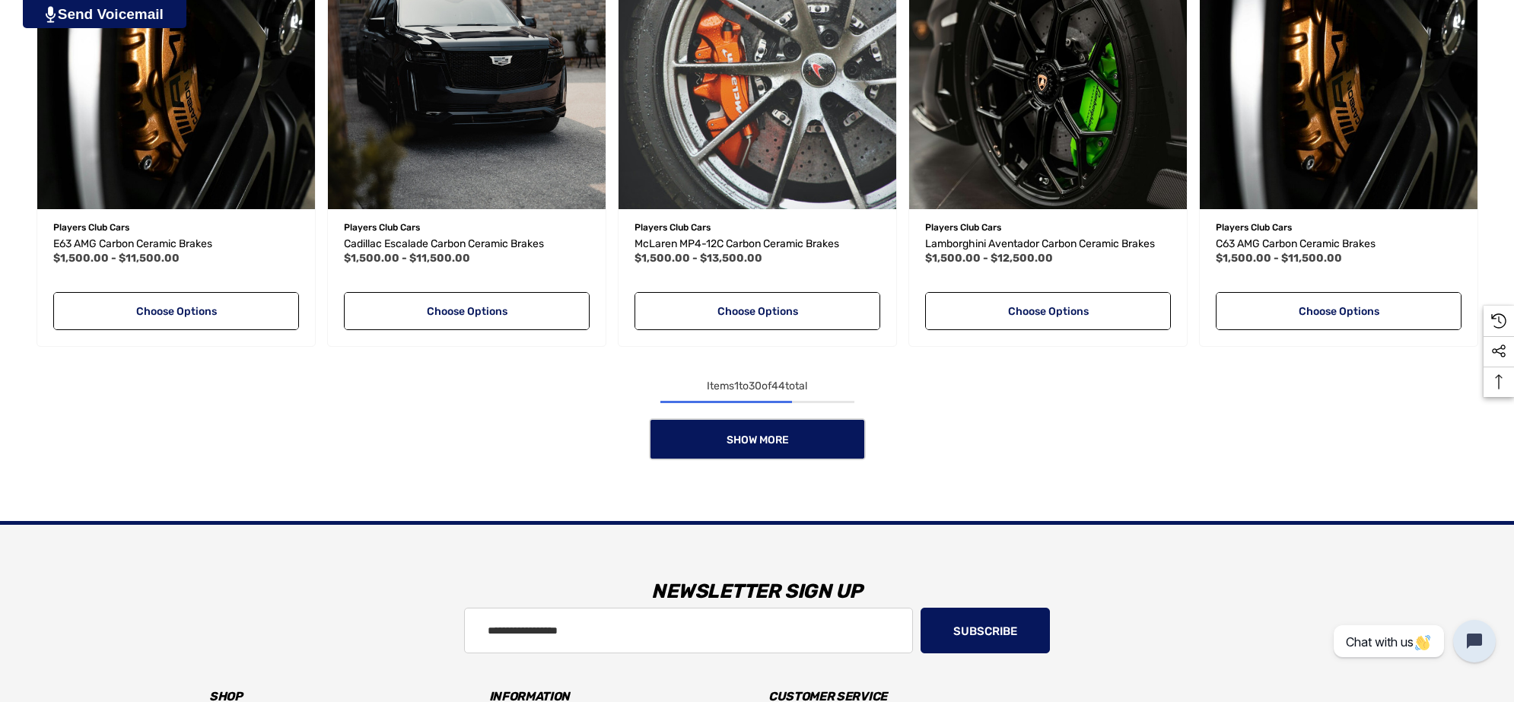
scroll to position [2744, 0]
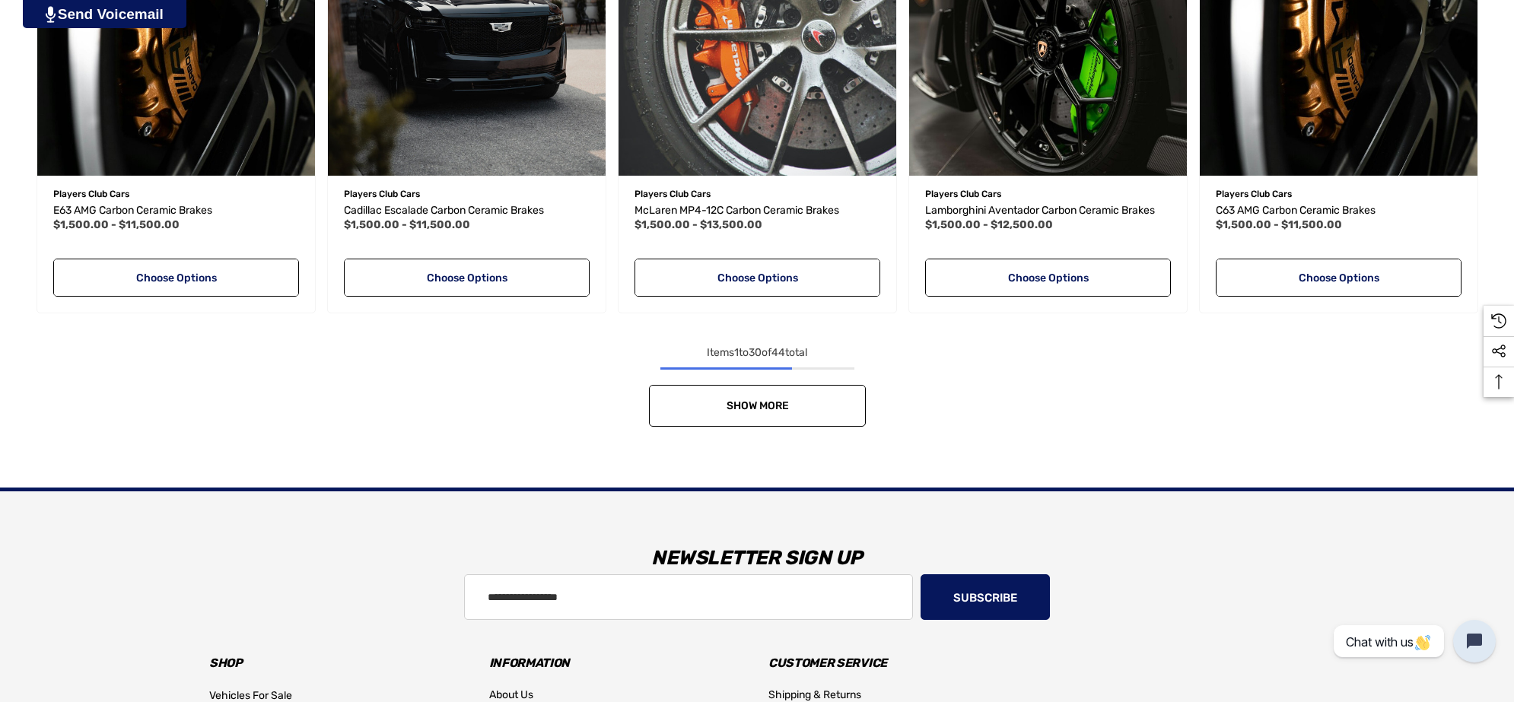
click at [803, 421] on link "Show More" at bounding box center [757, 406] width 217 height 42
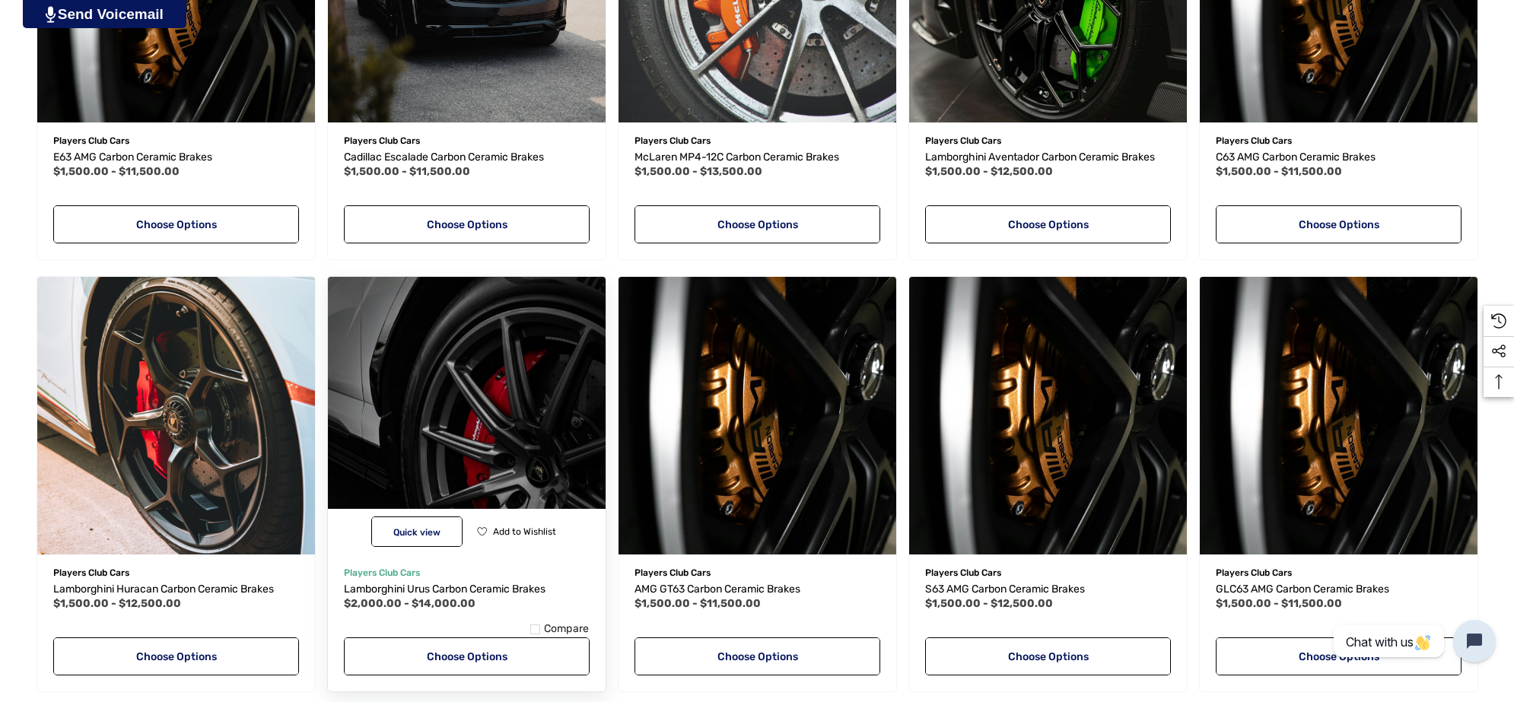
scroll to position [2934, 0]
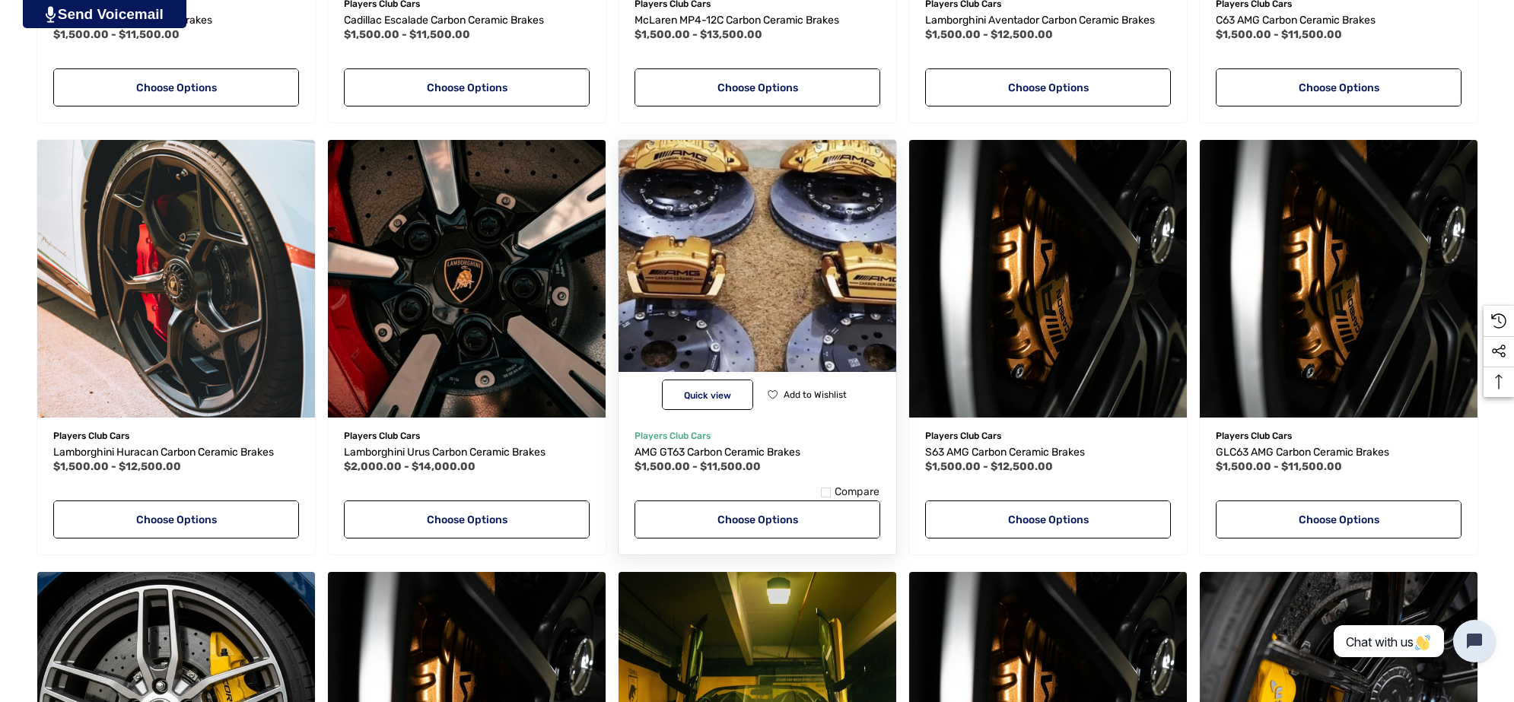
click at [766, 249] on img "AMG GT63 Carbon Ceramic Brakes,Price range from $1,500.00 to $11,500.00\a" at bounding box center [757, 279] width 306 height 306
